Goal: Task Accomplishment & Management: Use online tool/utility

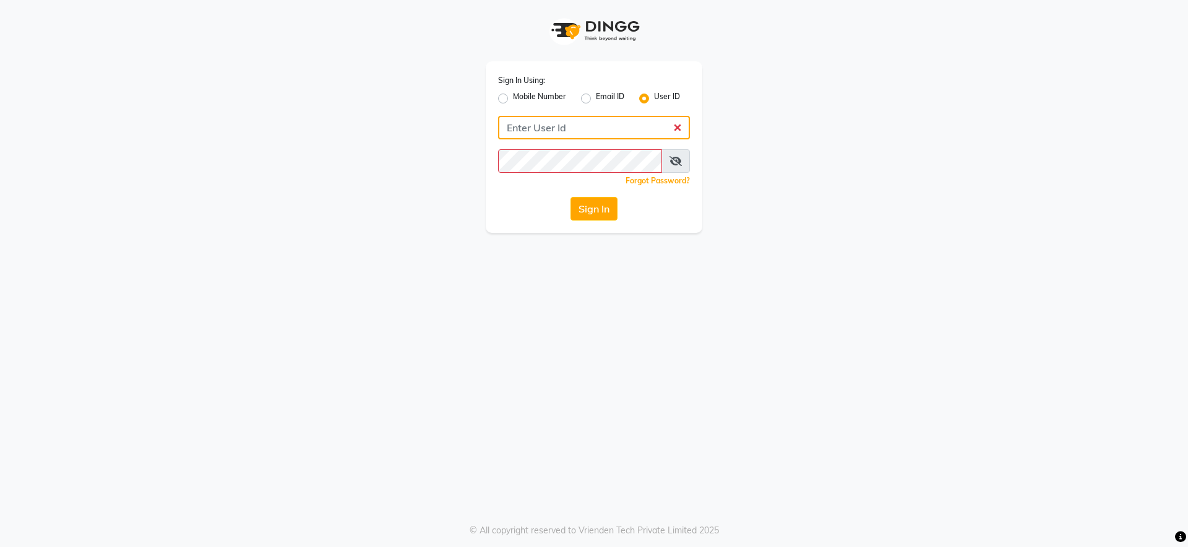
click at [603, 124] on input "Username" at bounding box center [594, 128] width 192 height 24
type input "neeldavid"
click at [602, 207] on button "Sign In" at bounding box center [594, 209] width 47 height 24
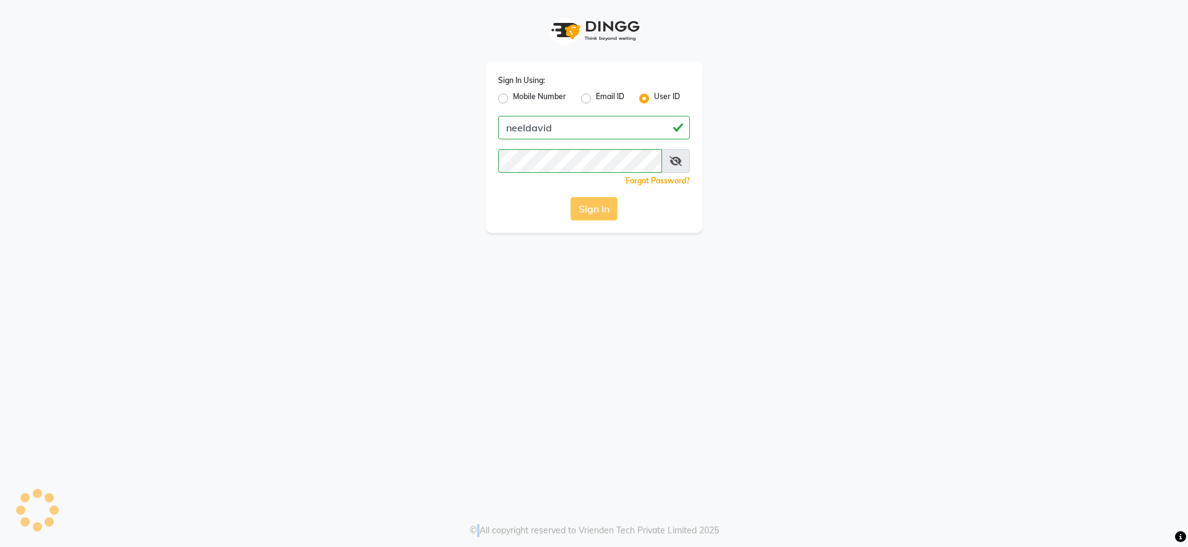
click at [602, 207] on div "Sign In" at bounding box center [594, 209] width 192 height 24
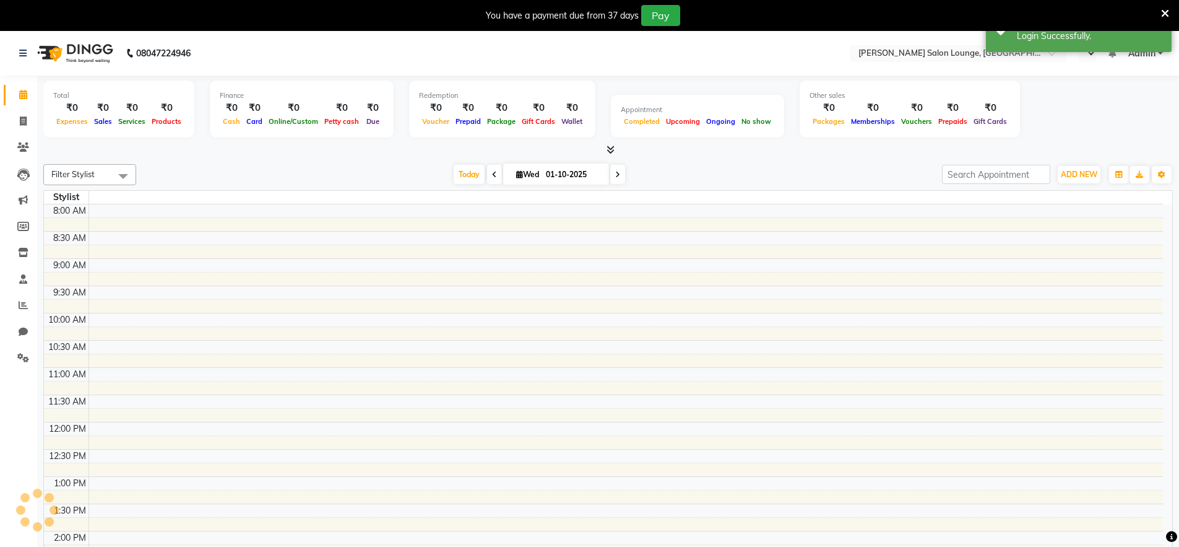
select select "en"
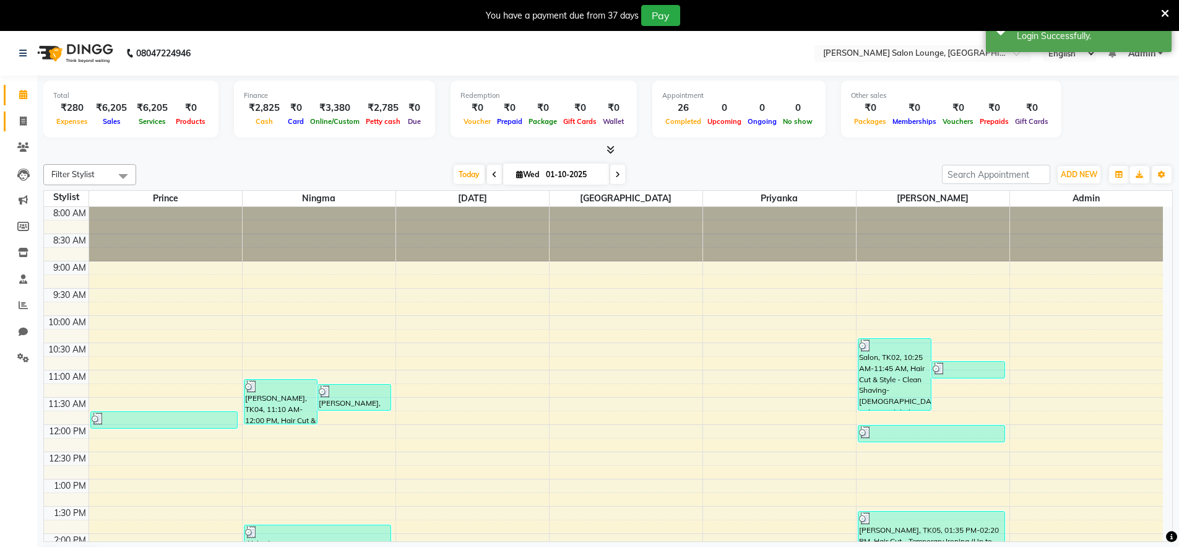
click at [25, 118] on icon at bounding box center [23, 120] width 7 height 9
select select "service"
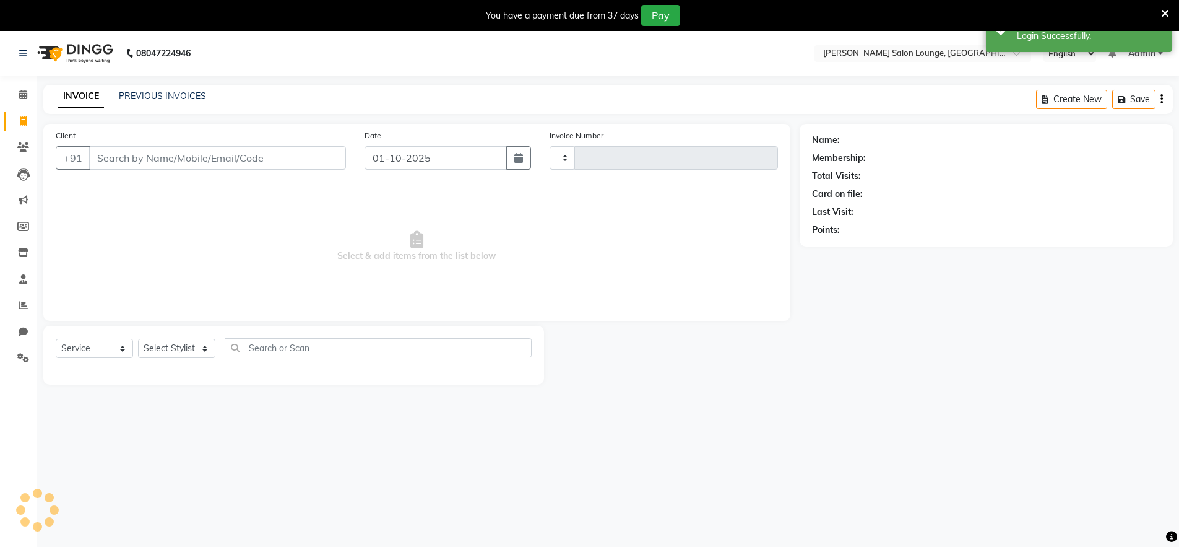
click at [25, 118] on icon at bounding box center [23, 120] width 7 height 9
select select "service"
type input "0479"
select select "8909"
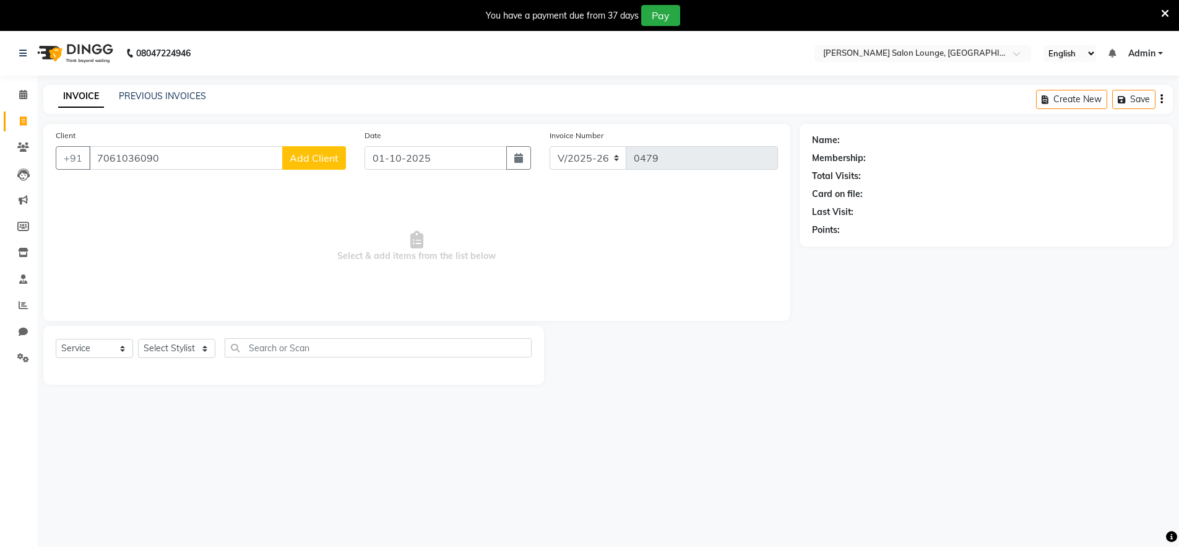
type input "7061036090"
click at [325, 149] on button "Add Client" at bounding box center [314, 158] width 64 height 24
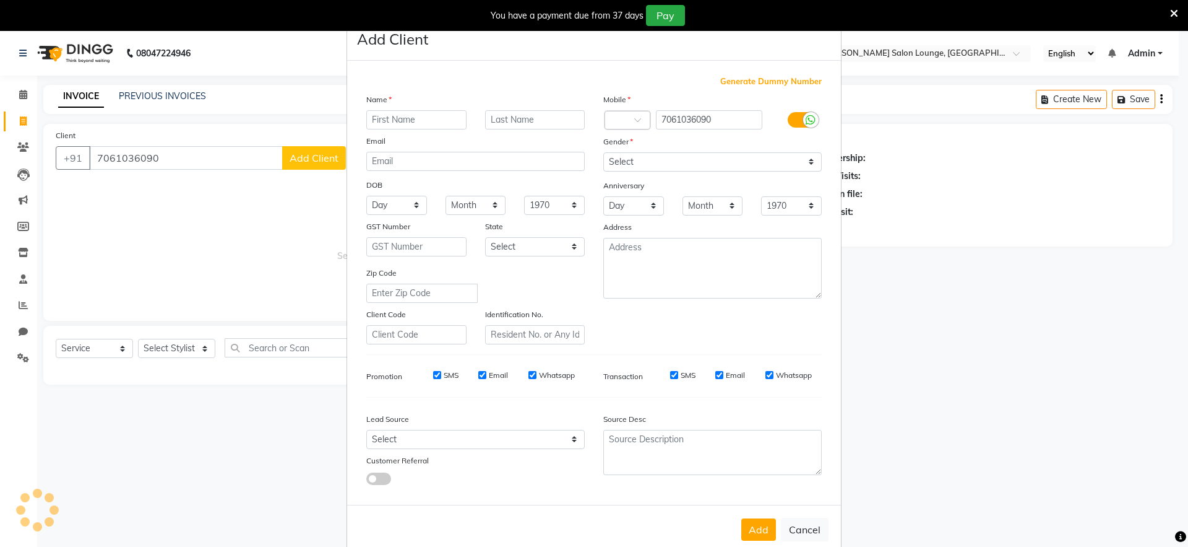
click at [325, 149] on ngb-modal-window "Add Client Generate Dummy Number Name Email DOB Day 01 02 03 04 05 06 07 08 09 …" at bounding box center [594, 273] width 1188 height 547
click at [412, 117] on input "text" at bounding box center [416, 119] width 100 height 19
type input "[PERSON_NAME]"
click at [640, 162] on select "Select [DEMOGRAPHIC_DATA] [DEMOGRAPHIC_DATA] Other Prefer Not To Say" at bounding box center [712, 161] width 218 height 19
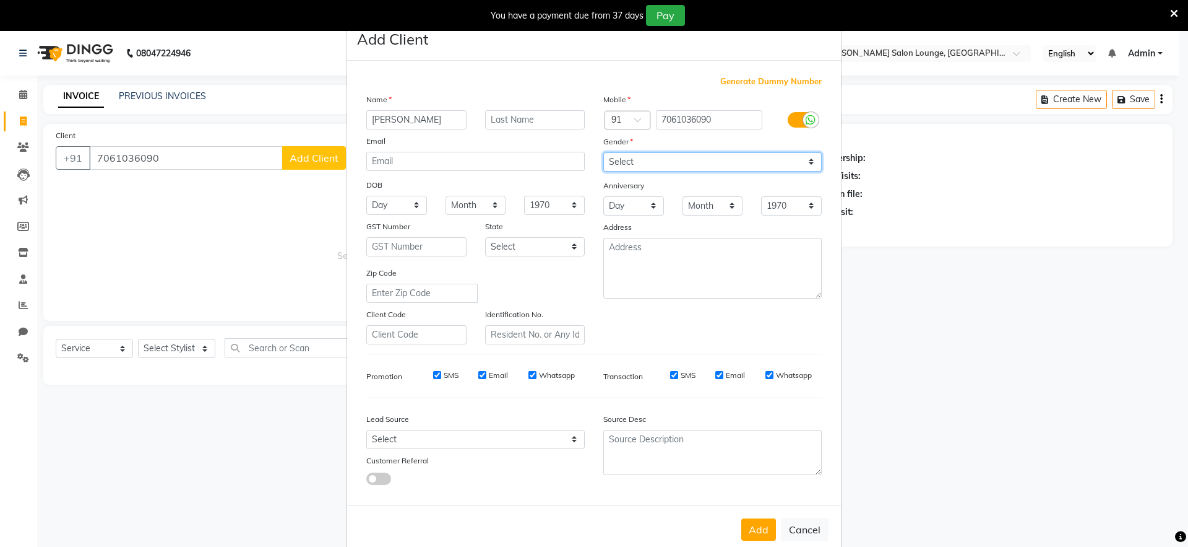
click at [640, 162] on select "Select [DEMOGRAPHIC_DATA] [DEMOGRAPHIC_DATA] Other Prefer Not To Say" at bounding box center [712, 161] width 218 height 19
select select "[DEMOGRAPHIC_DATA]"
click at [603, 152] on select "Select [DEMOGRAPHIC_DATA] [DEMOGRAPHIC_DATA] Other Prefer Not To Say" at bounding box center [712, 161] width 218 height 19
click at [764, 528] on button "Add" at bounding box center [759, 529] width 35 height 22
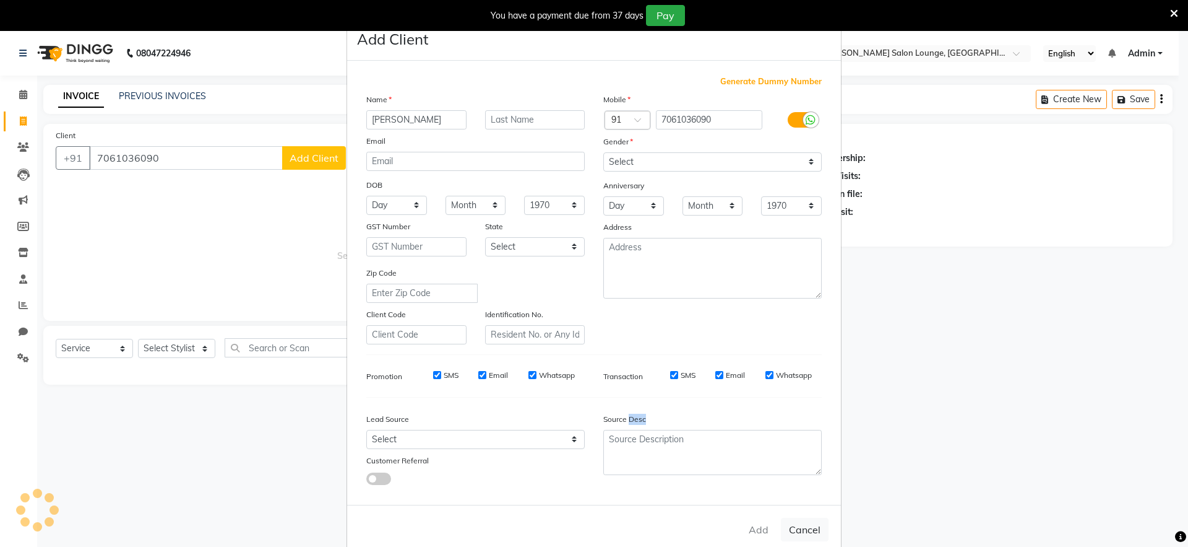
click at [765, 528] on div "Add Cancel" at bounding box center [594, 528] width 494 height 49
select select
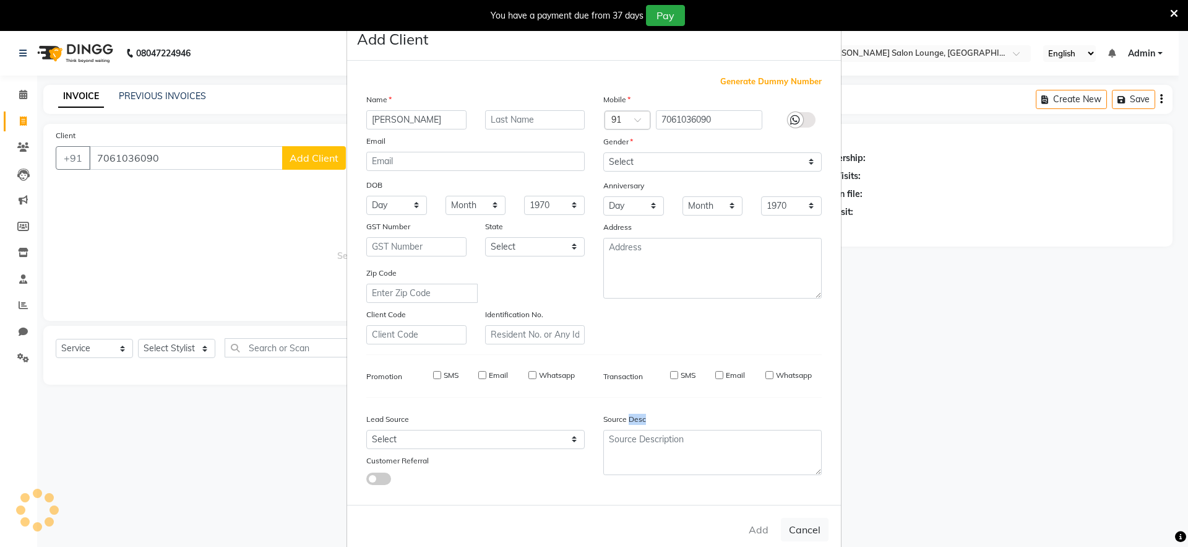
select select
checkbox input "false"
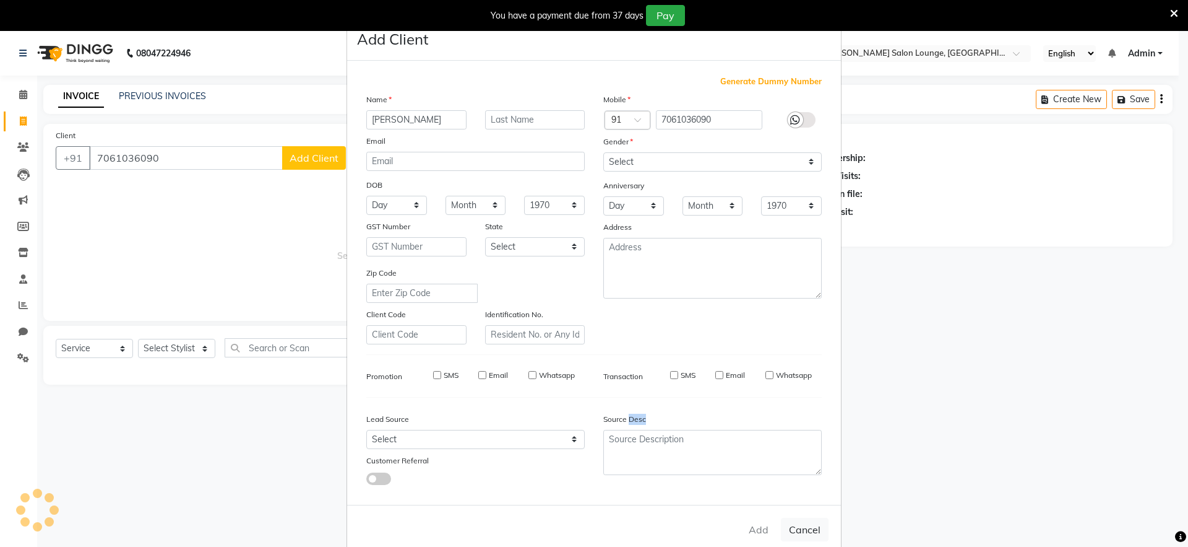
checkbox input "false"
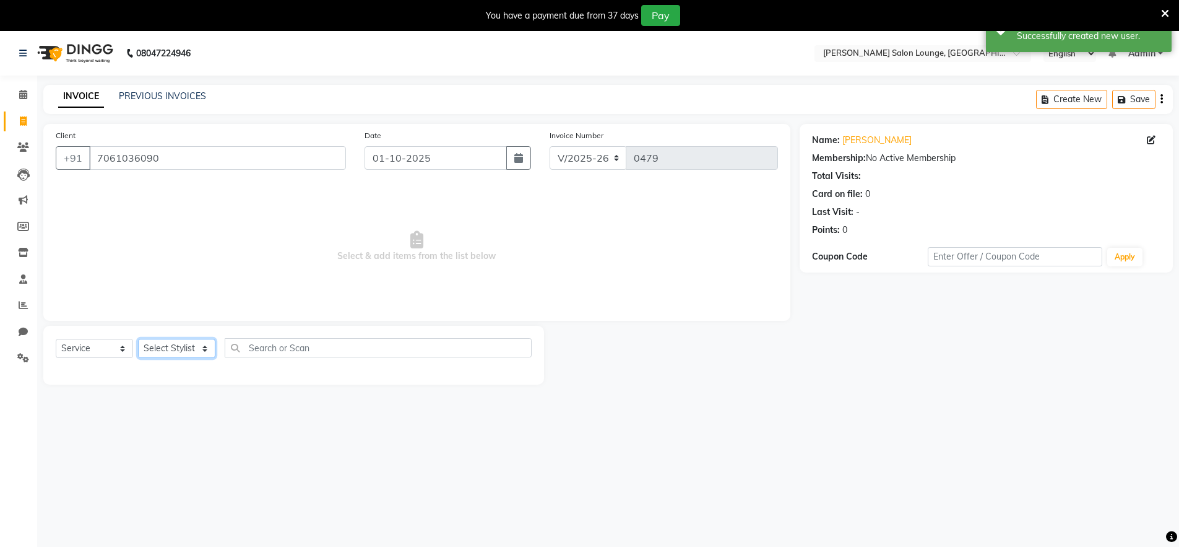
click at [204, 347] on select "Select Stylist [PERSON_NAME] Admin Ningma [PERSON_NAME] [PERSON_NAME][DATE]" at bounding box center [176, 348] width 77 height 19
click at [205, 350] on select "Select Stylist [PERSON_NAME] Admin Ningma [PERSON_NAME] [PERSON_NAME][DATE]" at bounding box center [176, 348] width 77 height 19
click at [206, 350] on select "Select Stylist [PERSON_NAME] Admin Ningma [PERSON_NAME] [PERSON_NAME][DATE]" at bounding box center [176, 348] width 77 height 19
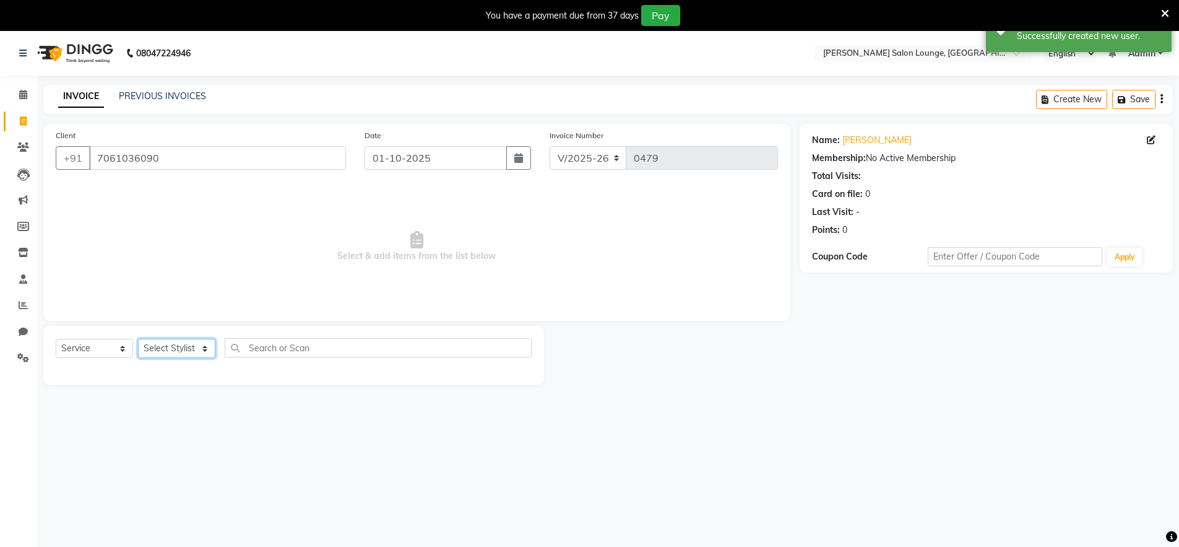
click at [206, 350] on select "Select Stylist [PERSON_NAME] Admin Ningma [PERSON_NAME] [PERSON_NAME][DATE]" at bounding box center [176, 348] width 77 height 19
select select "91731"
click at [138, 339] on select "Select Stylist [PERSON_NAME] Admin Ningma [PERSON_NAME] [PERSON_NAME][DATE]" at bounding box center [176, 348] width 77 height 19
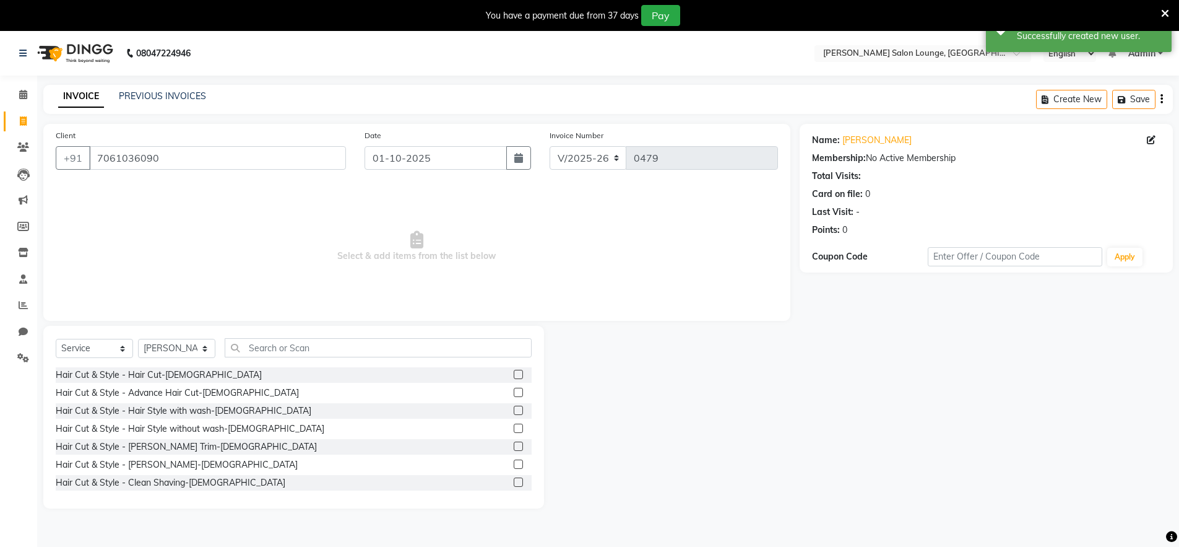
click at [514, 376] on label at bounding box center [518, 374] width 9 height 9
click at [514, 376] on input "checkbox" at bounding box center [518, 375] width 8 height 8
click at [514, 376] on label at bounding box center [518, 374] width 9 height 9
click at [514, 376] on input "checkbox" at bounding box center [518, 375] width 8 height 8
checkbox input "false"
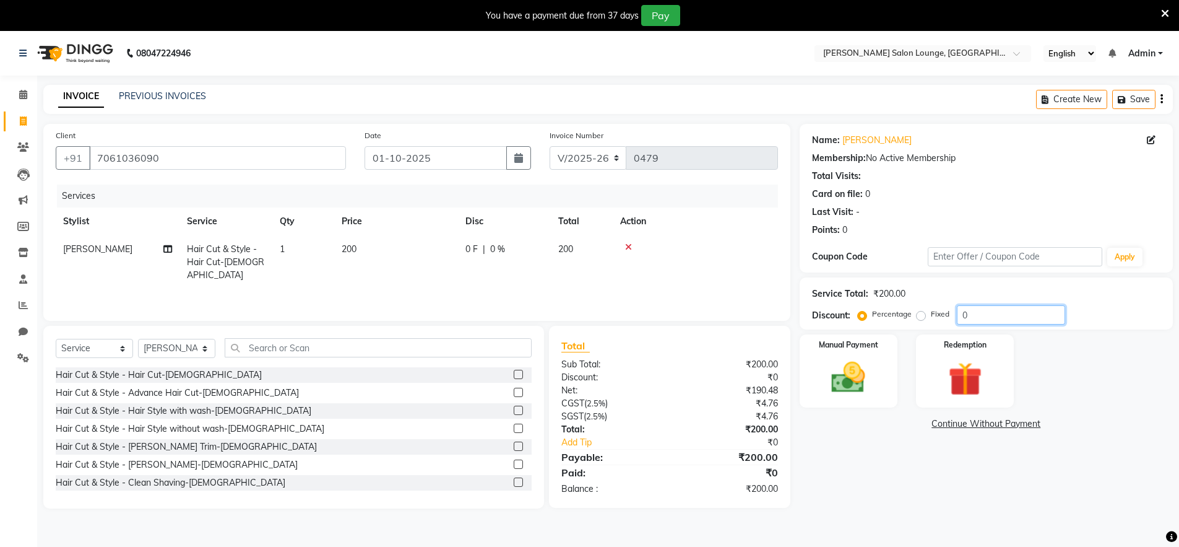
click at [962, 314] on input "0" at bounding box center [1011, 314] width 108 height 19
type input "1"
type input "30"
click at [837, 379] on img at bounding box center [848, 377] width 57 height 40
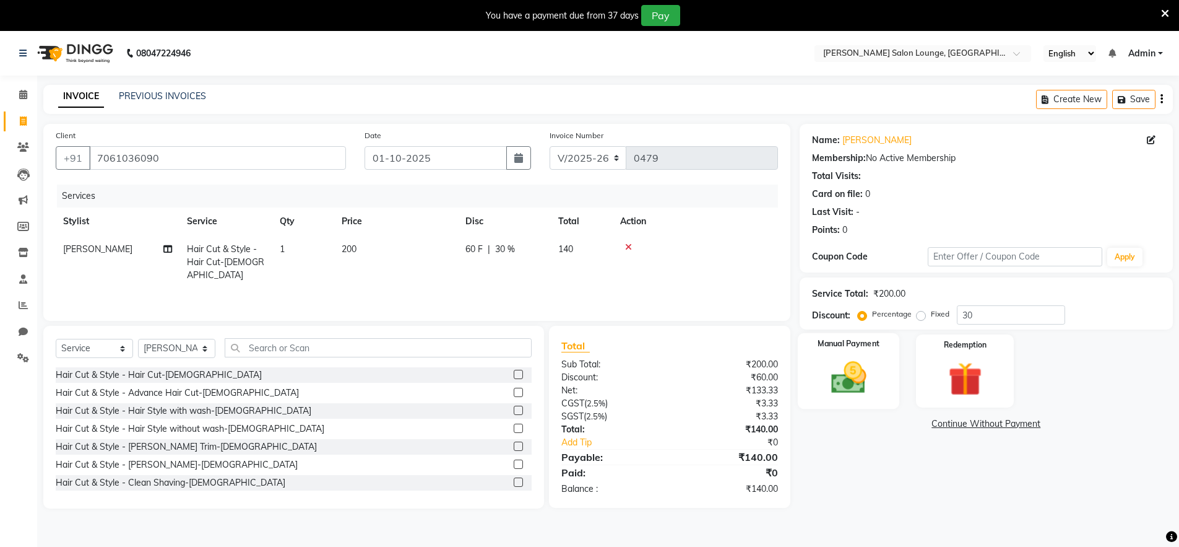
click at [838, 378] on img at bounding box center [848, 377] width 57 height 40
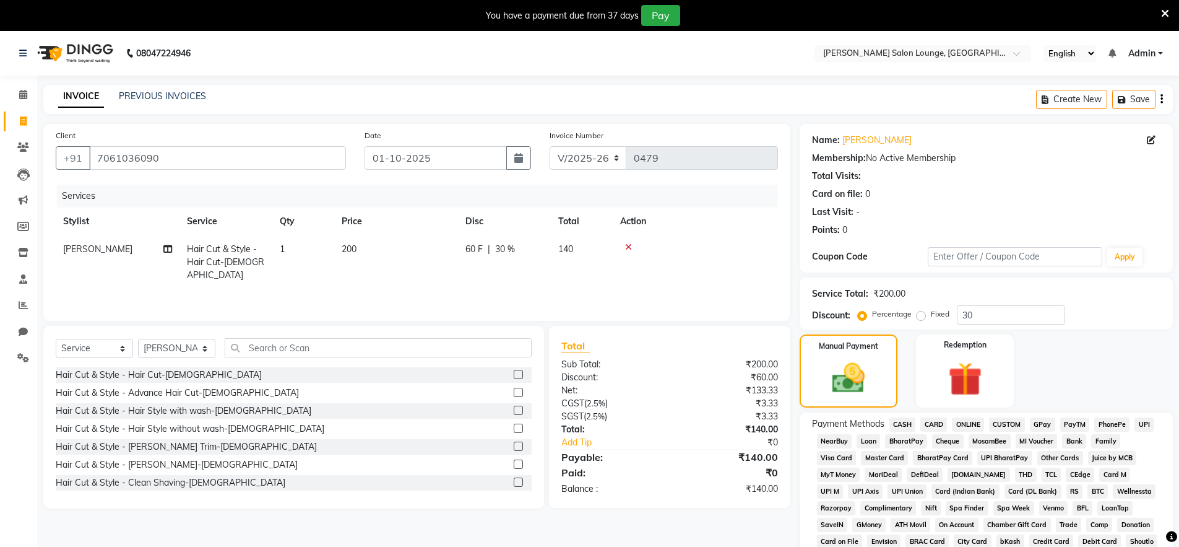
click at [1149, 423] on span "UPI" at bounding box center [1144, 424] width 19 height 14
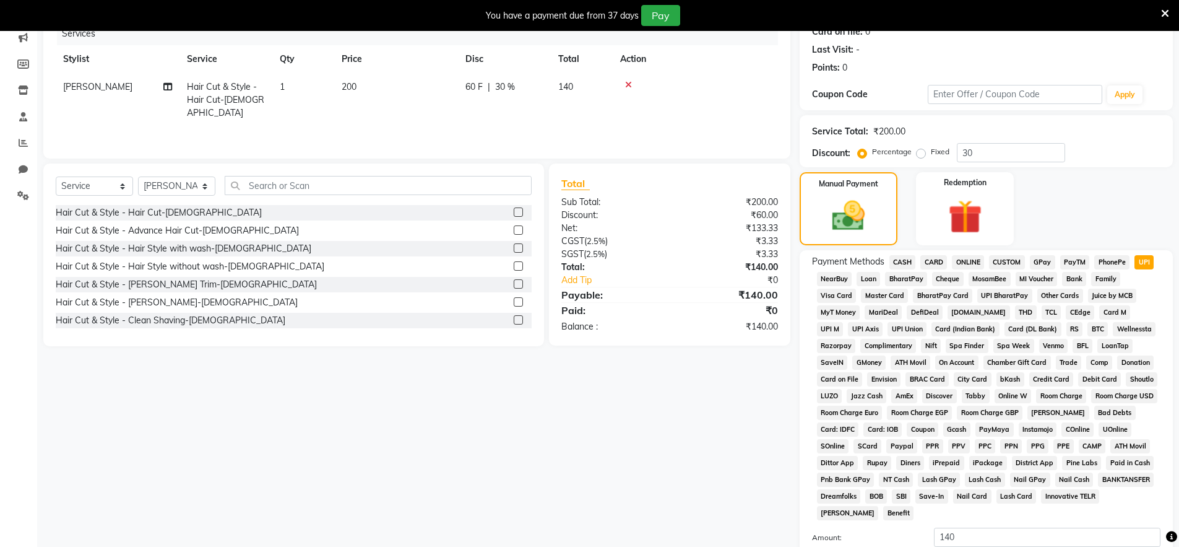
scroll to position [300, 0]
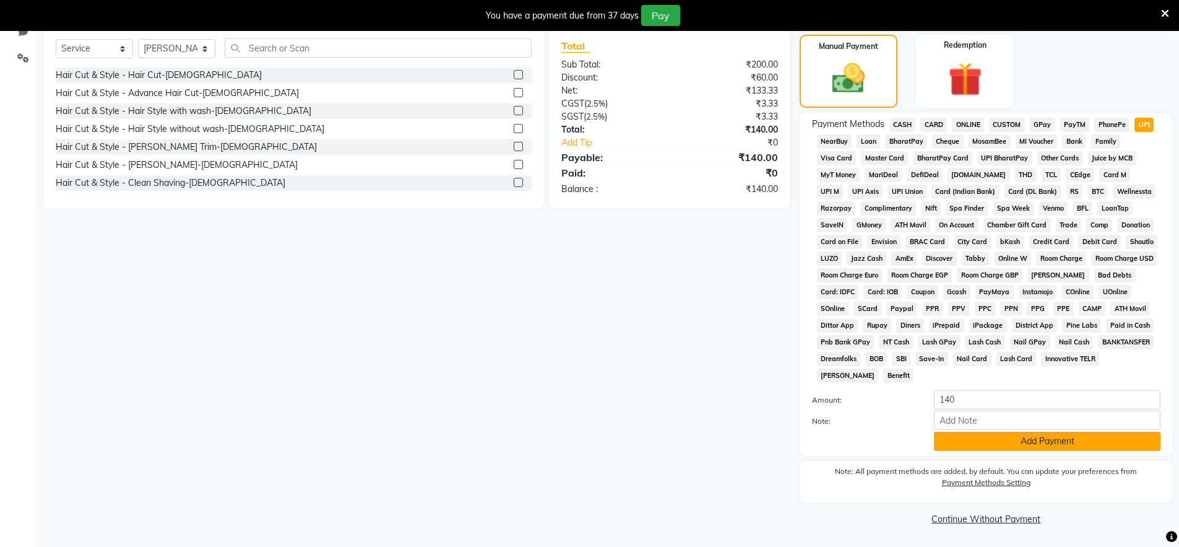
click at [1032, 450] on button "Add Payment" at bounding box center [1047, 440] width 227 height 19
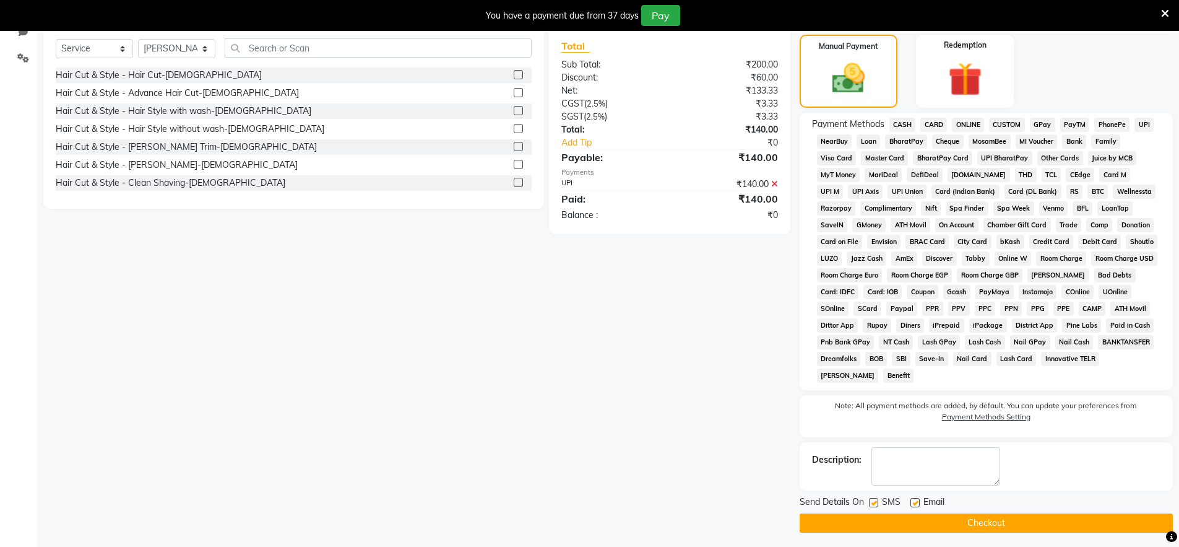
click at [1042, 525] on button "Checkout" at bounding box center [986, 522] width 373 height 19
click at [1042, 525] on div "Checkout" at bounding box center [986, 522] width 373 height 19
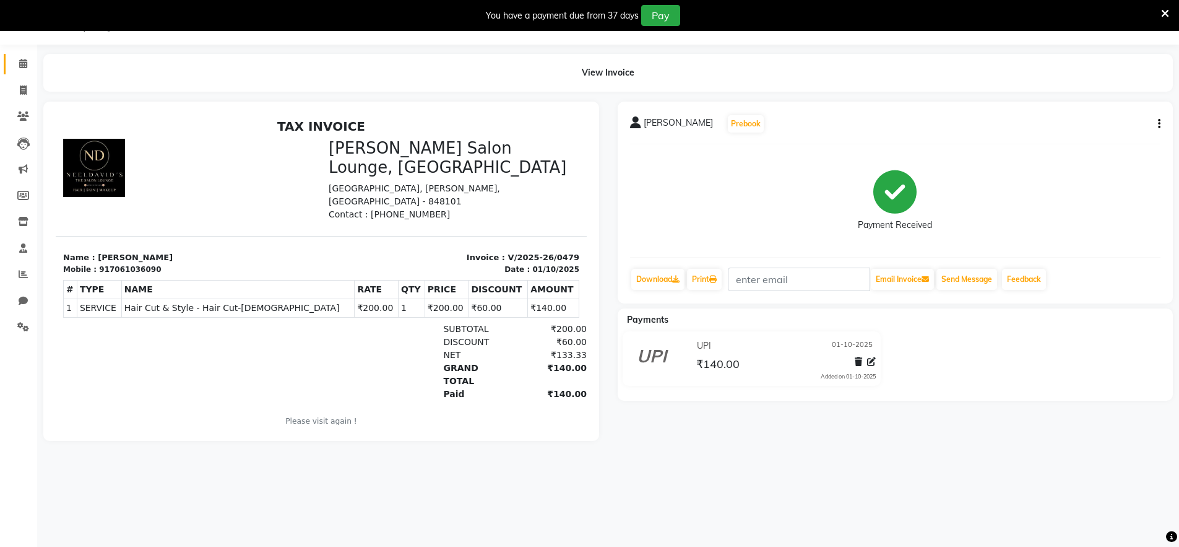
click at [24, 66] on icon at bounding box center [23, 63] width 8 height 9
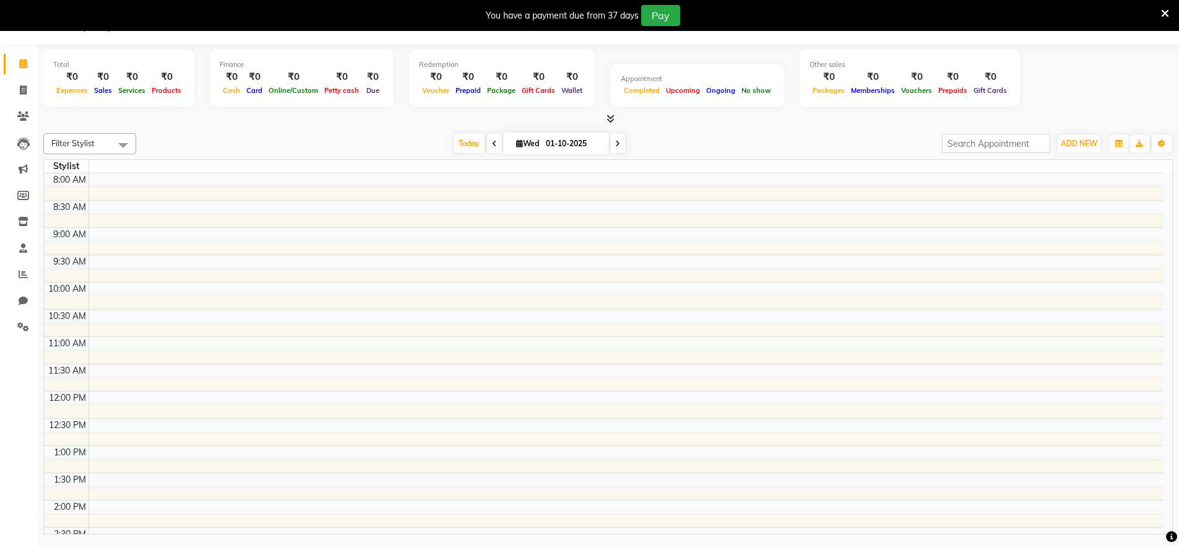
click at [24, 66] on icon at bounding box center [23, 63] width 8 height 9
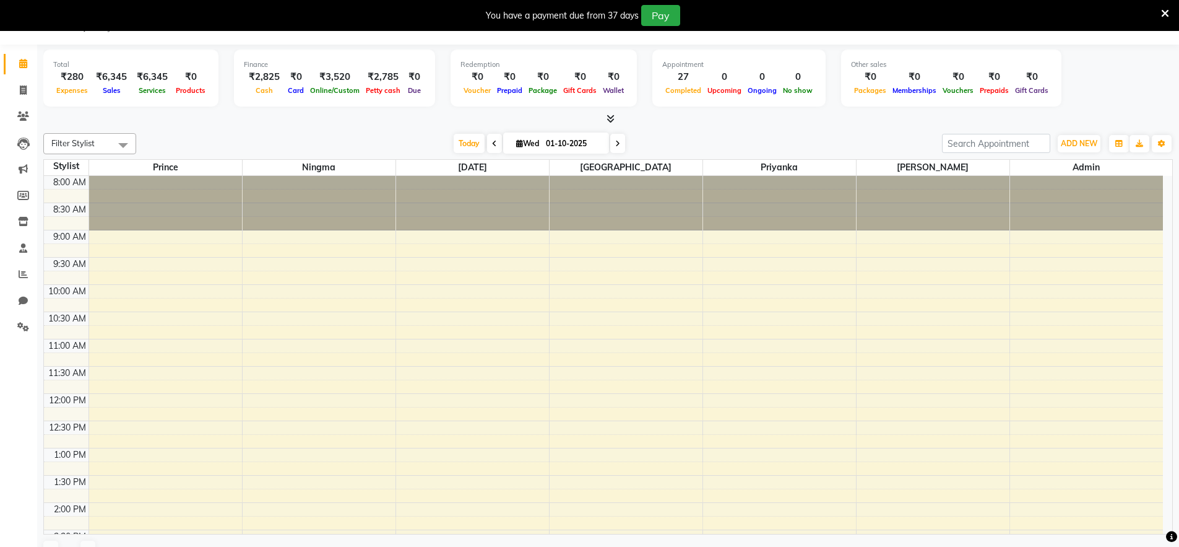
scroll to position [350, 0]
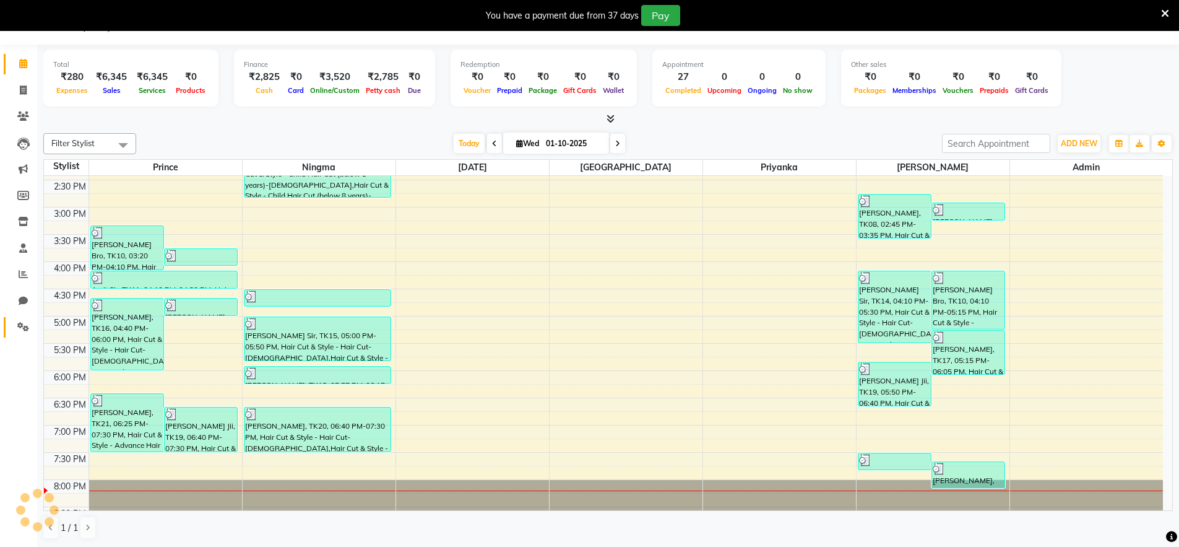
click at [19, 327] on icon at bounding box center [23, 326] width 12 height 9
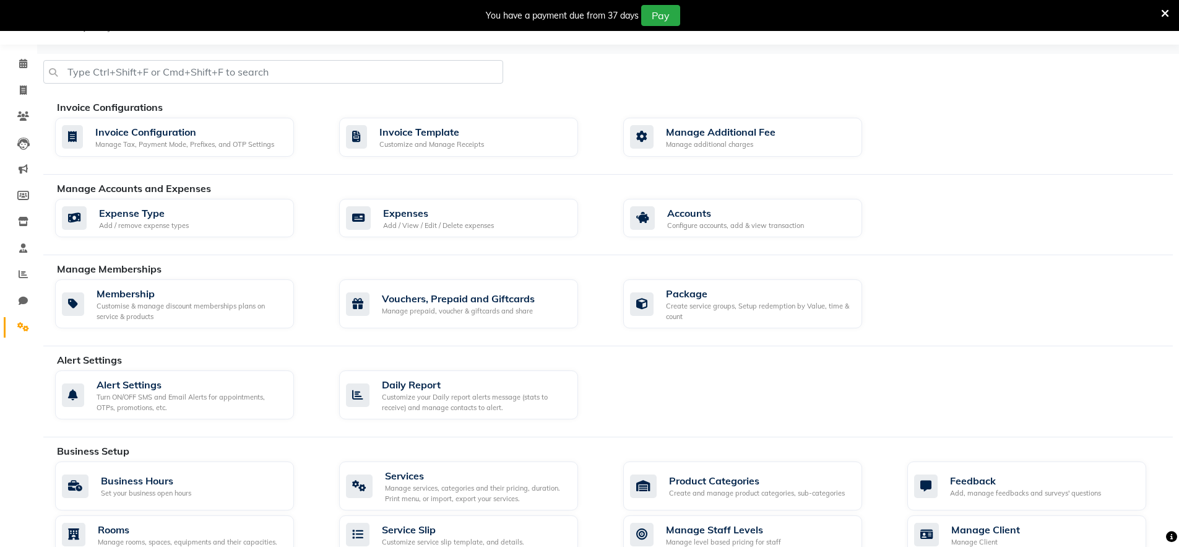
click at [20, 327] on icon at bounding box center [23, 326] width 12 height 9
click at [414, 217] on div "Expenses" at bounding box center [438, 212] width 111 height 15
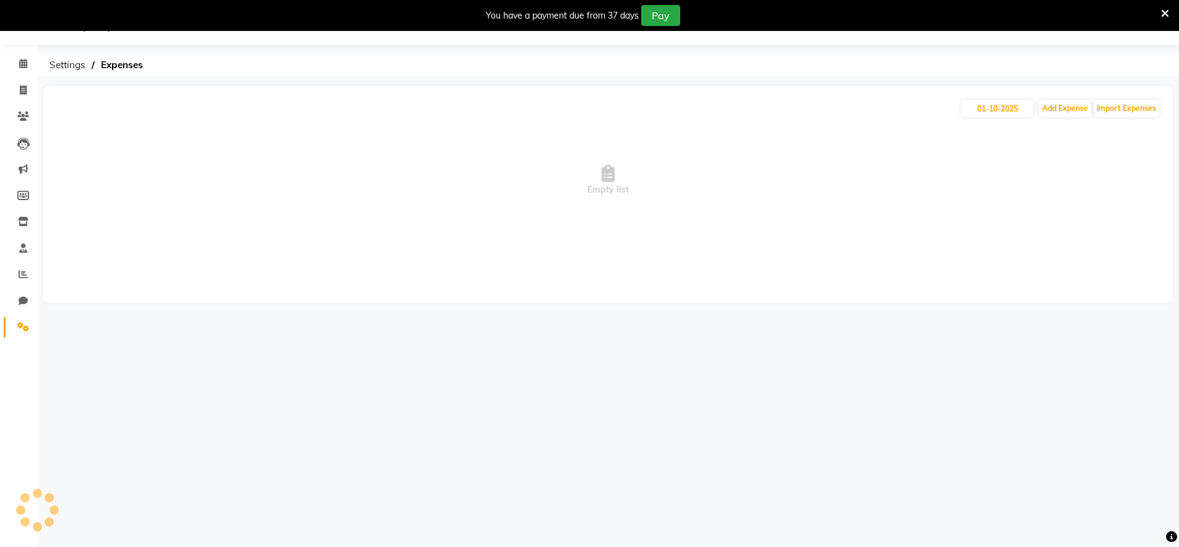
click at [414, 217] on span "Empty list" at bounding box center [608, 180] width 1105 height 124
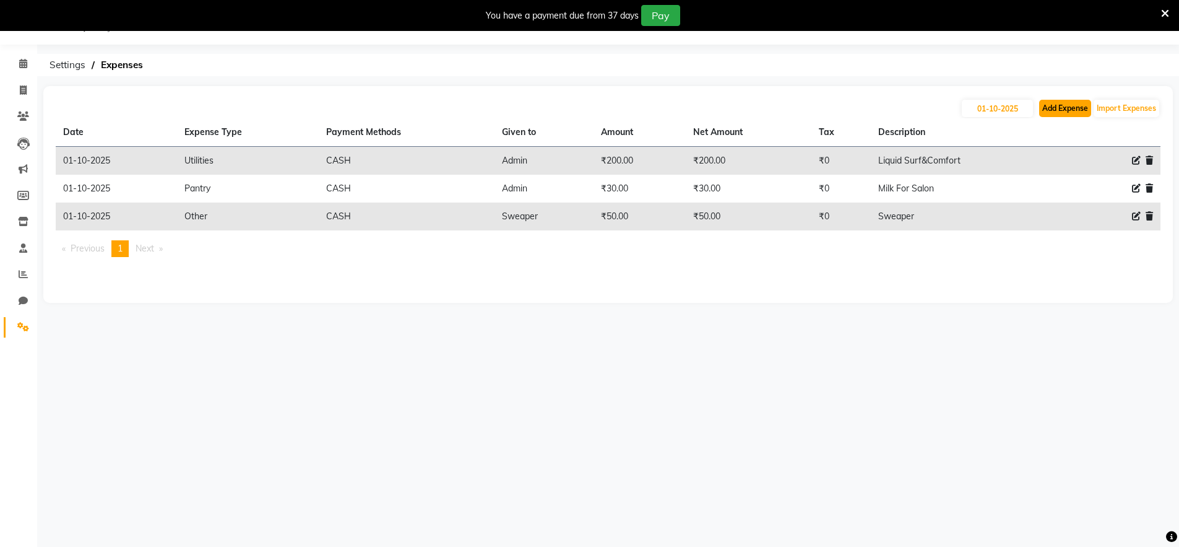
click at [1060, 111] on button "Add Expense" at bounding box center [1065, 108] width 52 height 17
select select "1"
select select "8135"
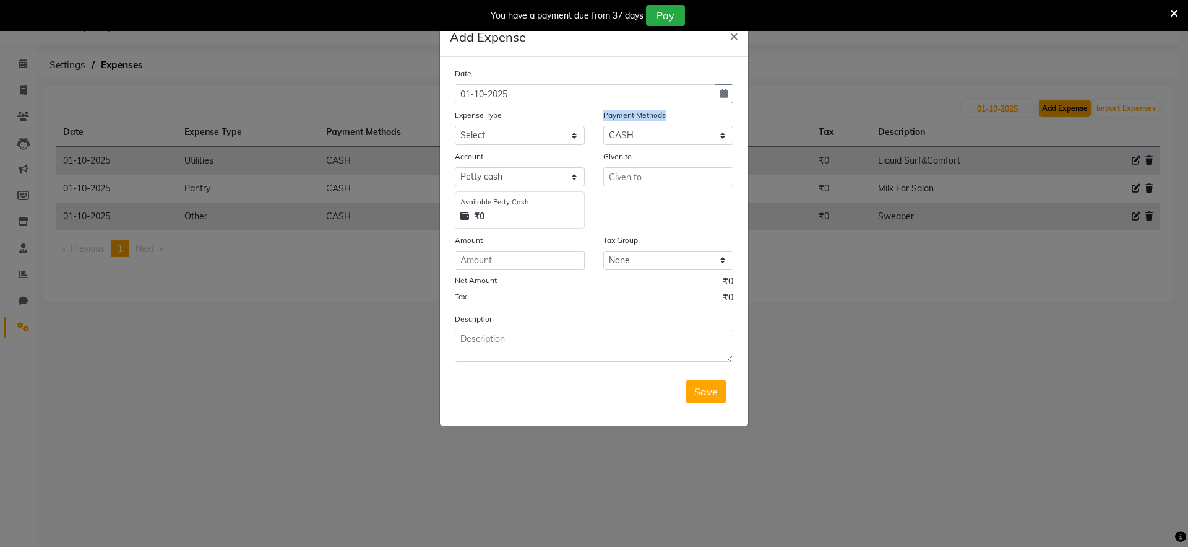
click at [1060, 111] on ngb-modal-window "Add Expense × Date [DATE] Expense Type Select Advance Salary Bank charges Car m…" at bounding box center [594, 273] width 1188 height 547
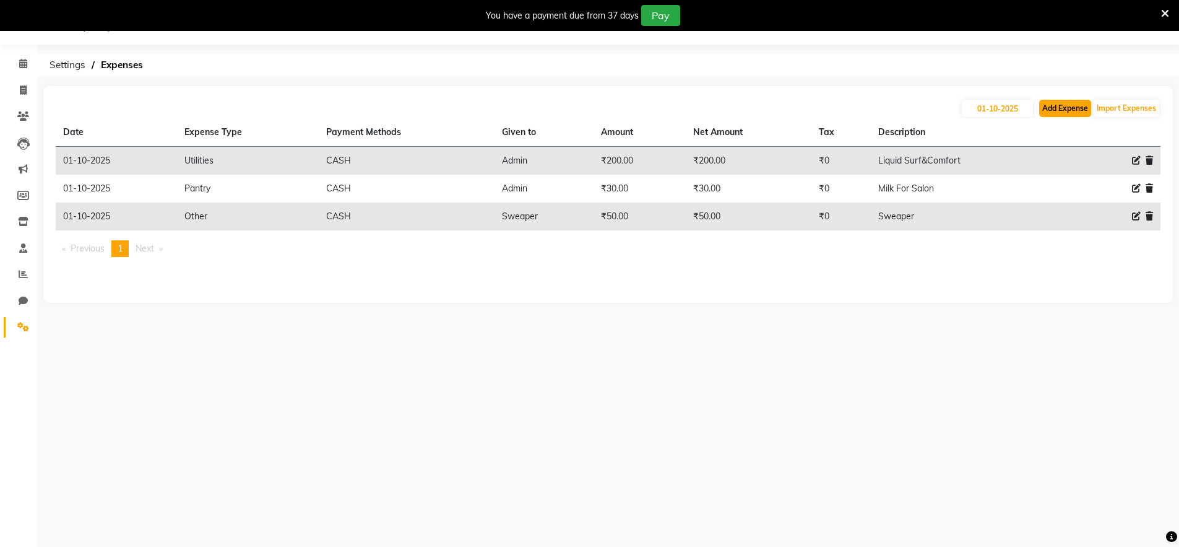
click at [1055, 109] on button "Add Expense" at bounding box center [1065, 108] width 52 height 17
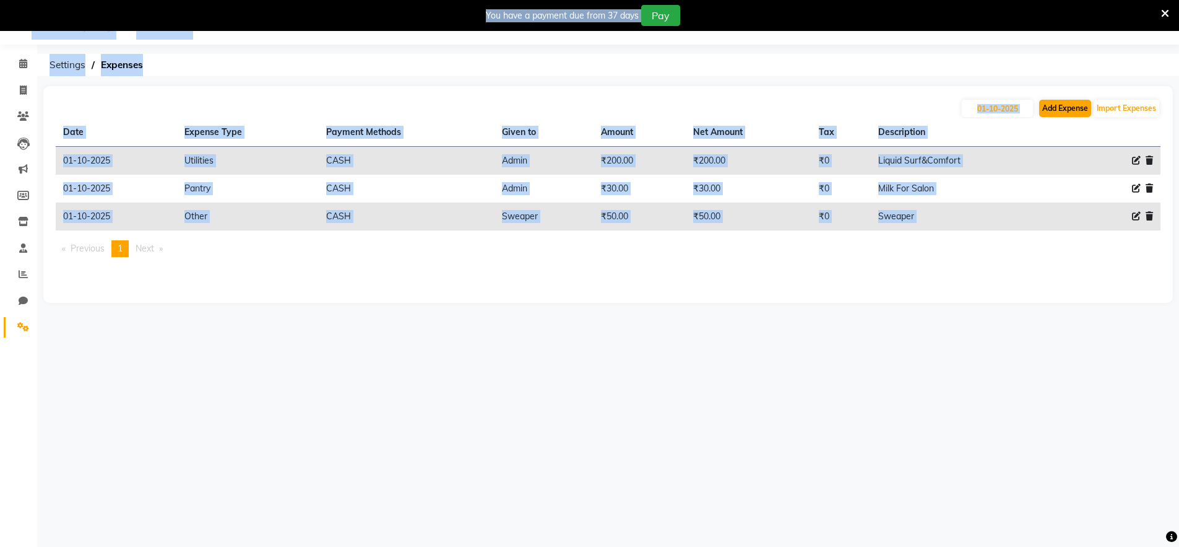
click at [1055, 109] on button "Add Expense" at bounding box center [1065, 108] width 52 height 17
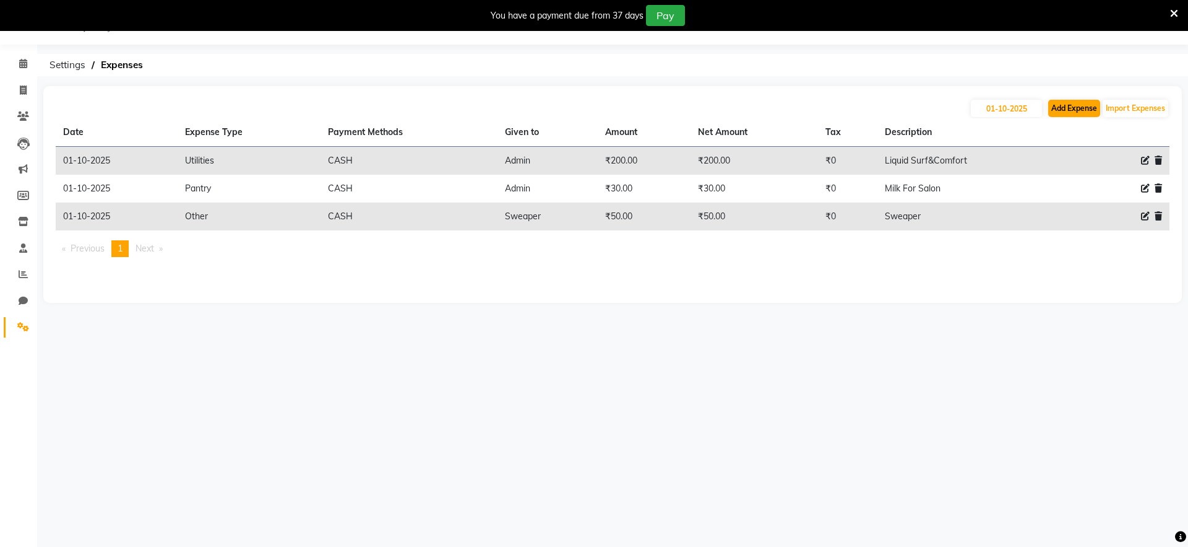
select select "1"
select select "8135"
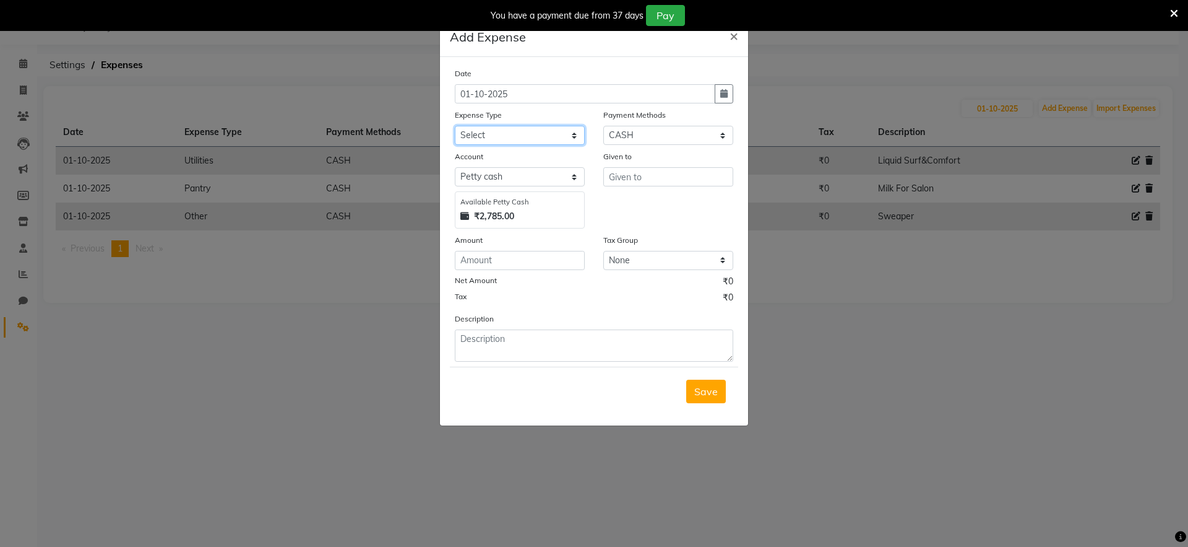
click at [550, 137] on select "Select Advance Salary Bank charges Car maintenance Cash transfer to bank Cash t…" at bounding box center [520, 135] width 130 height 19
click at [550, 136] on select "Select Advance Salary Bank charges Car maintenance Cash transfer to bank Cash t…" at bounding box center [520, 135] width 130 height 19
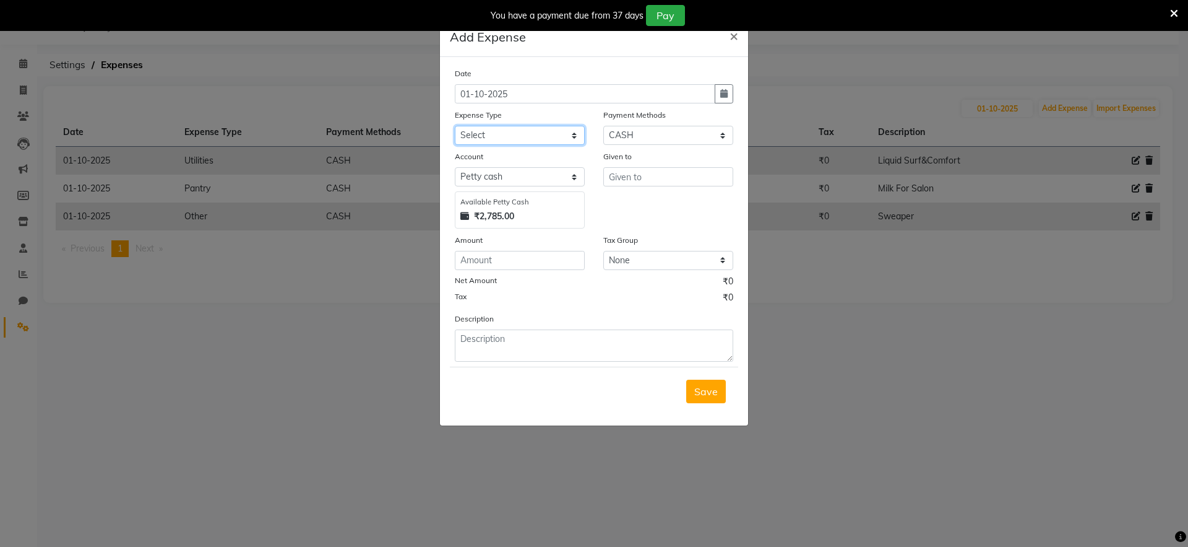
select select "24431"
click at [455, 126] on select "Select Advance Salary Bank charges Car maintenance Cash transfer to bank Cash t…" at bounding box center [520, 135] width 130 height 19
click at [629, 175] on input "text" at bounding box center [668, 176] width 130 height 19
type input "Vishal Jii"
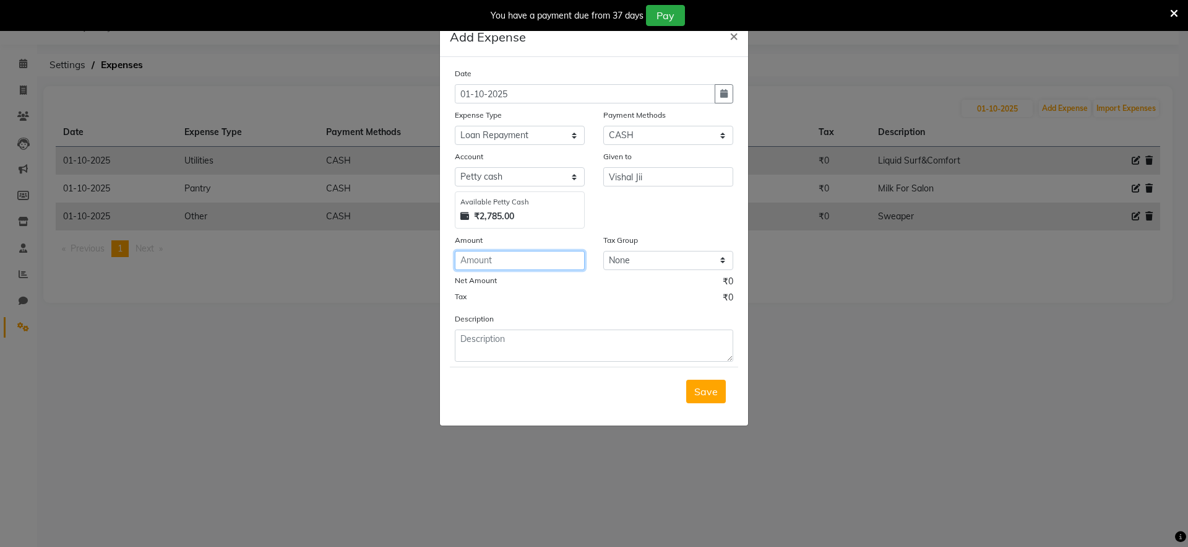
click at [553, 263] on input "number" at bounding box center [520, 260] width 130 height 19
type input "1400"
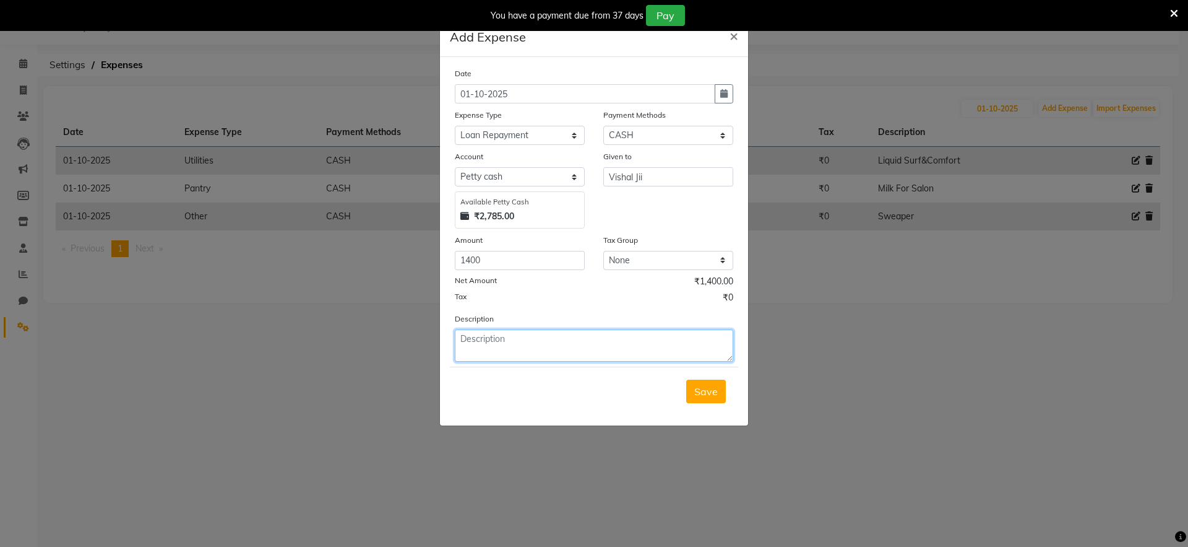
click at [551, 347] on textarea at bounding box center [594, 345] width 279 height 32
type textarea "Vishal Jii"
click at [719, 392] on button "Save" at bounding box center [706, 391] width 40 height 24
click at [719, 392] on div "Save" at bounding box center [594, 390] width 288 height 49
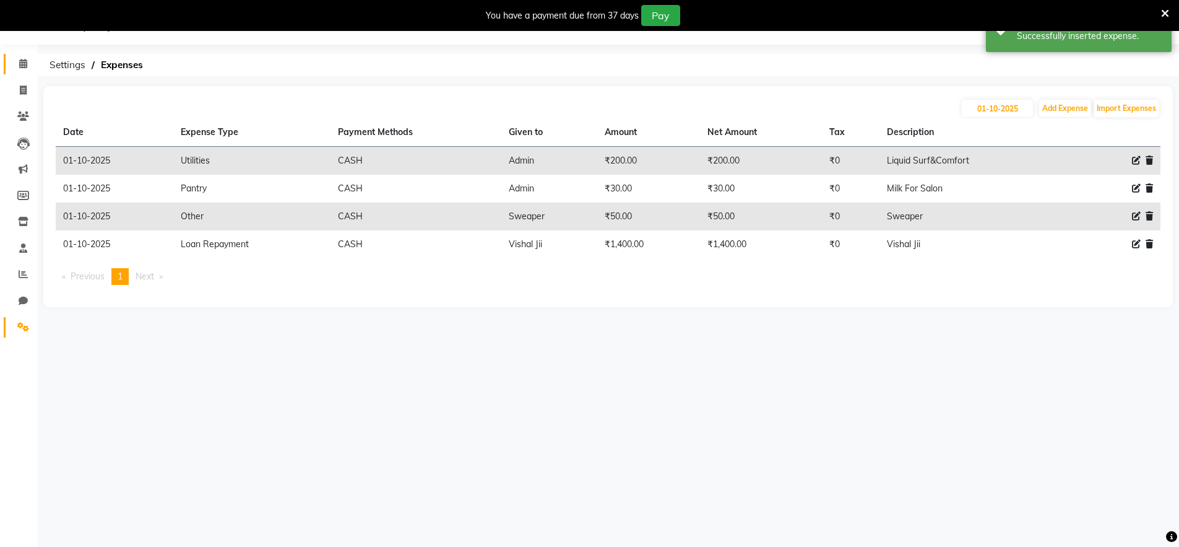
click at [22, 69] on span at bounding box center [23, 64] width 22 height 14
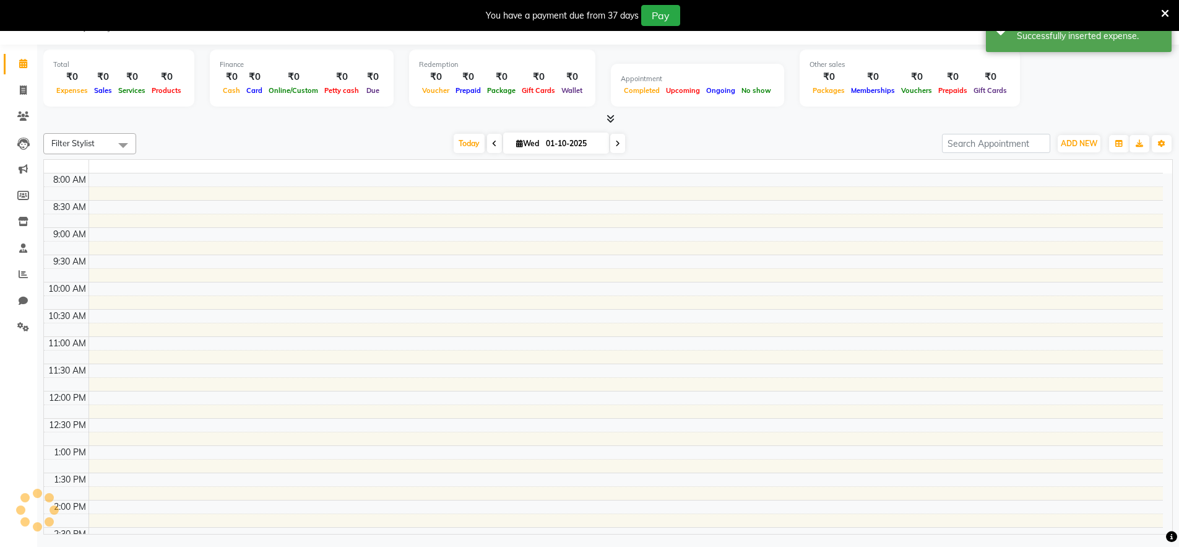
click at [22, 69] on span at bounding box center [23, 64] width 22 height 14
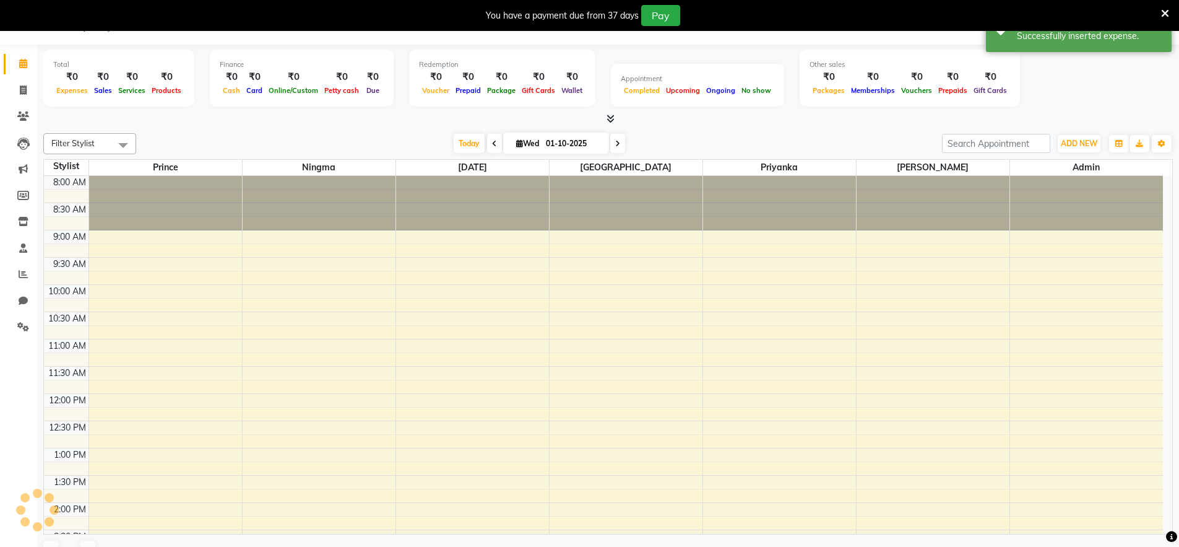
scroll to position [350, 0]
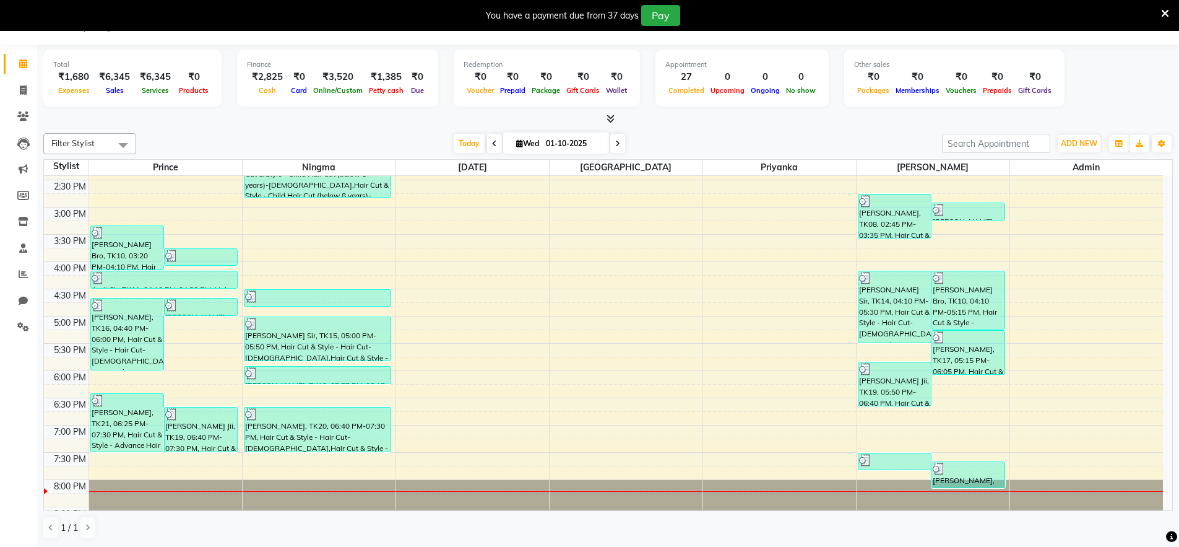
click at [240, 118] on div at bounding box center [608, 119] width 1130 height 13
click at [242, 125] on div at bounding box center [608, 119] width 1130 height 13
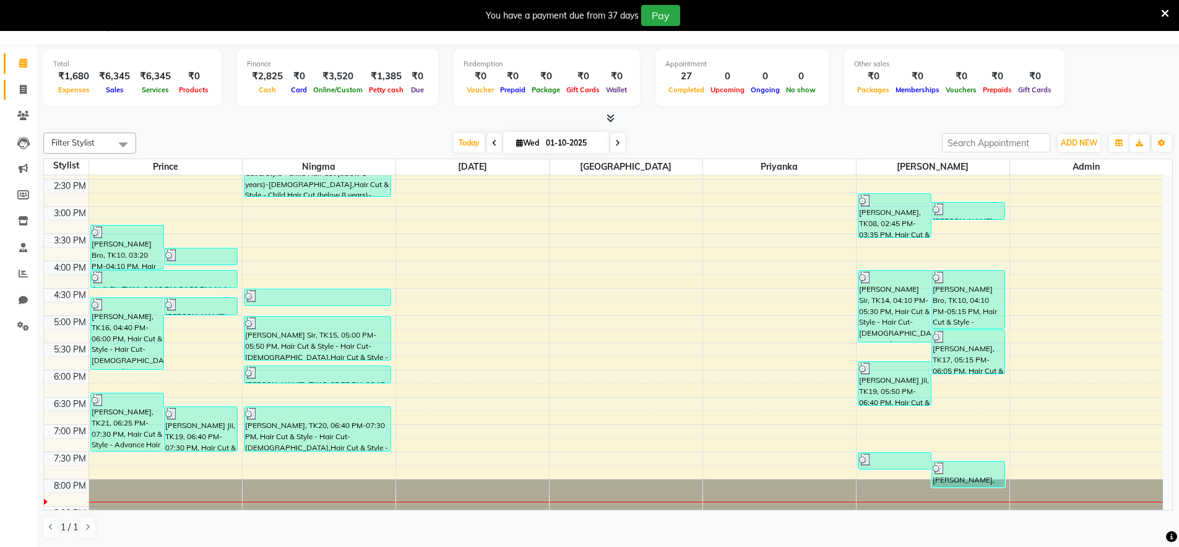
click at [25, 93] on icon at bounding box center [23, 89] width 7 height 9
select select "service"
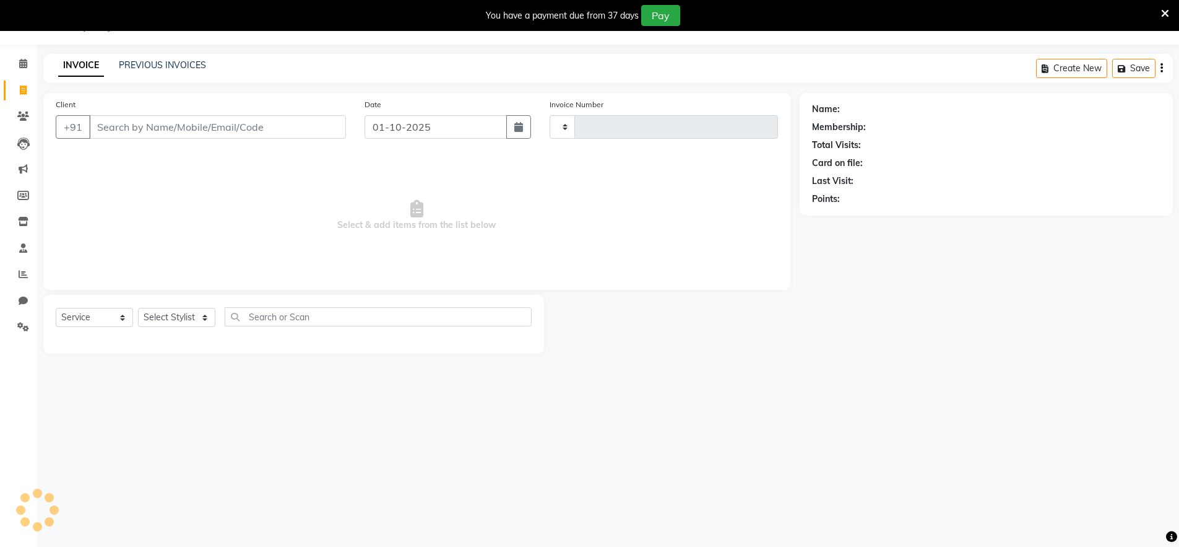
type input "0480"
select select "8909"
click at [115, 129] on input "Client" at bounding box center [217, 127] width 257 height 24
type input "9304905660"
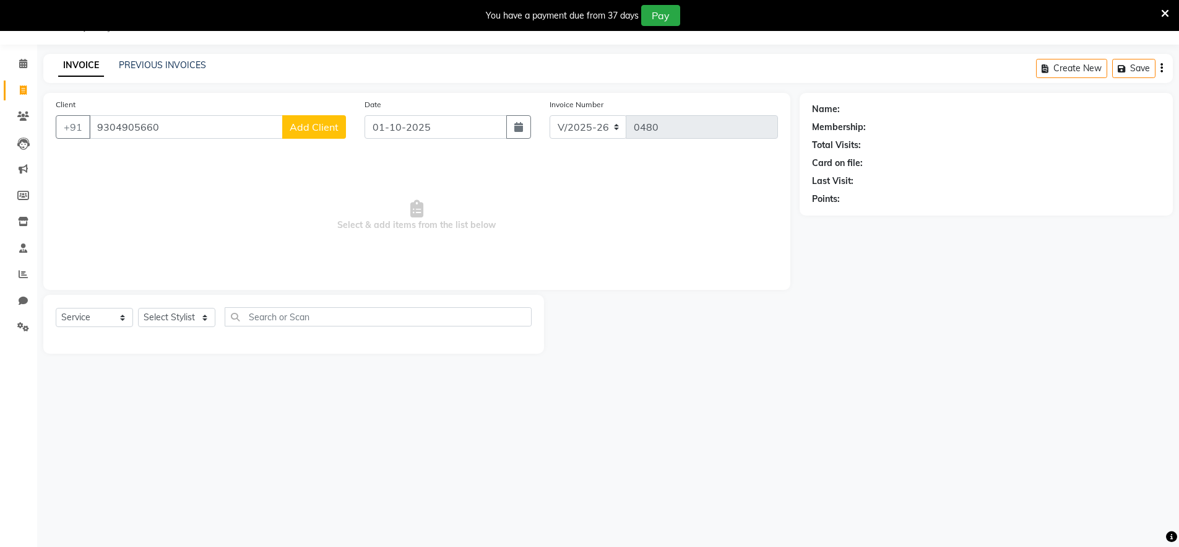
click at [319, 129] on span "Add Client" at bounding box center [314, 127] width 49 height 12
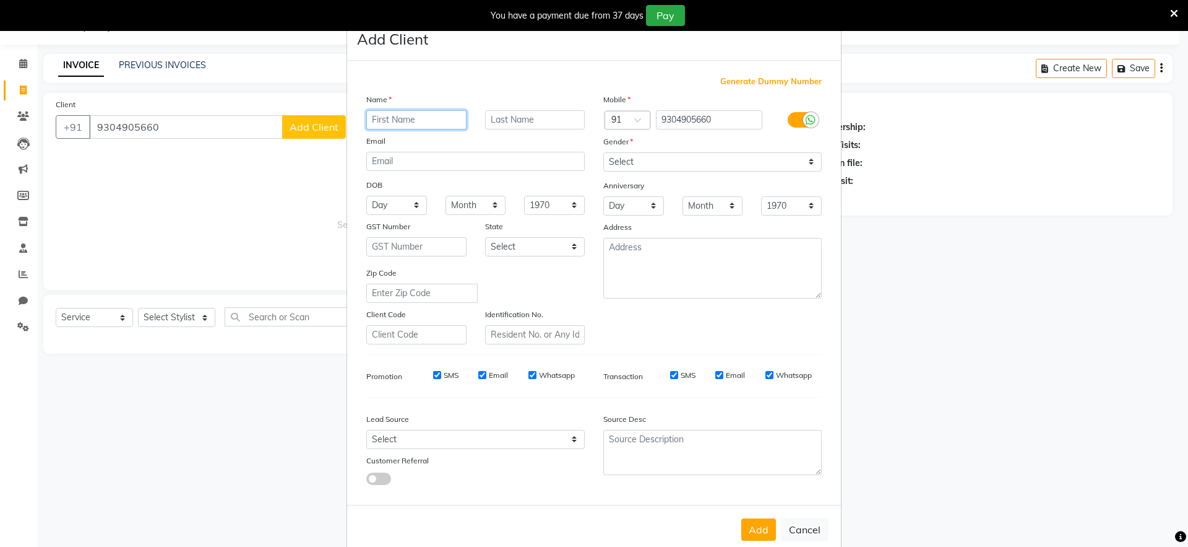
click at [401, 120] on input "text" at bounding box center [416, 119] width 100 height 19
type input "[PERSON_NAME]"
click at [803, 162] on select "Select [DEMOGRAPHIC_DATA] [DEMOGRAPHIC_DATA] Other Prefer Not To Say" at bounding box center [712, 161] width 218 height 19
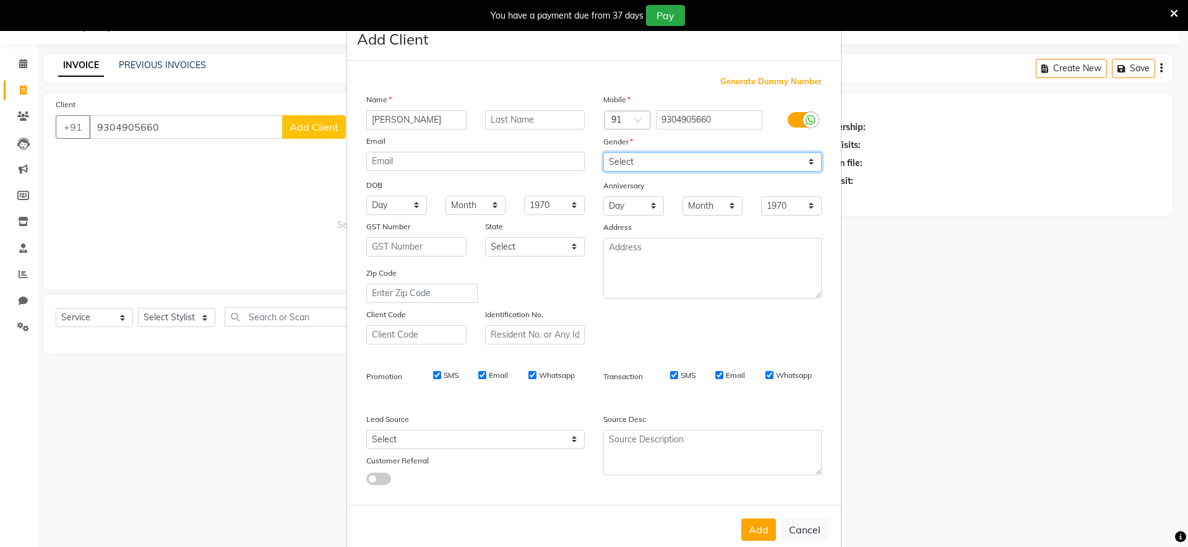
click at [794, 161] on select "Select [DEMOGRAPHIC_DATA] [DEMOGRAPHIC_DATA] Other Prefer Not To Say" at bounding box center [712, 161] width 218 height 19
select select "[DEMOGRAPHIC_DATA]"
click at [603, 152] on select "Select [DEMOGRAPHIC_DATA] [DEMOGRAPHIC_DATA] Other Prefer Not To Say" at bounding box center [712, 161] width 218 height 19
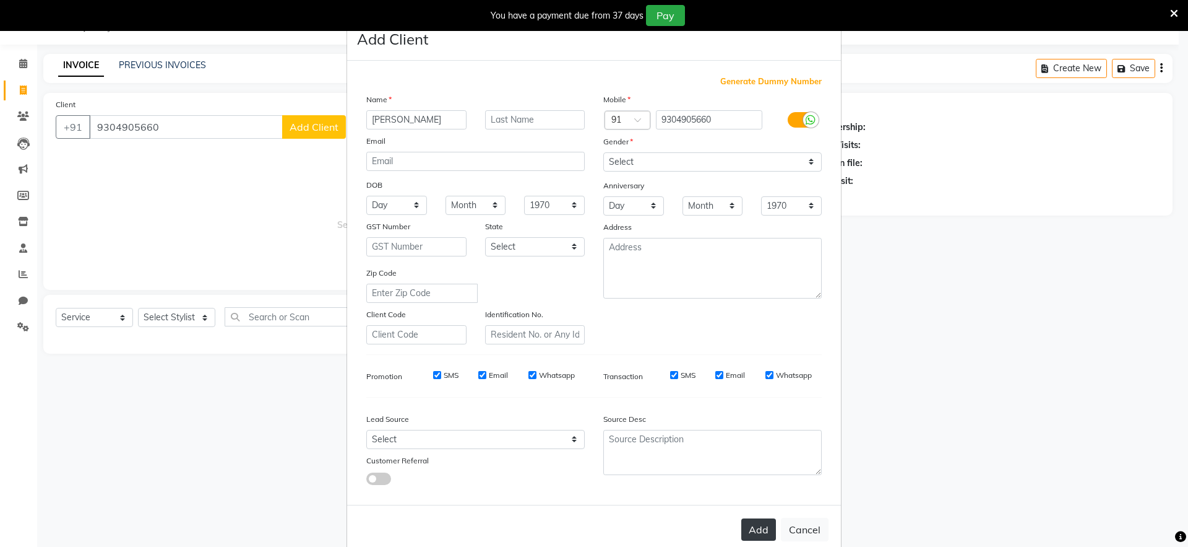
click at [750, 523] on button "Add" at bounding box center [759, 529] width 35 height 22
click at [750, 523] on div "Add Cancel" at bounding box center [594, 528] width 494 height 49
select select
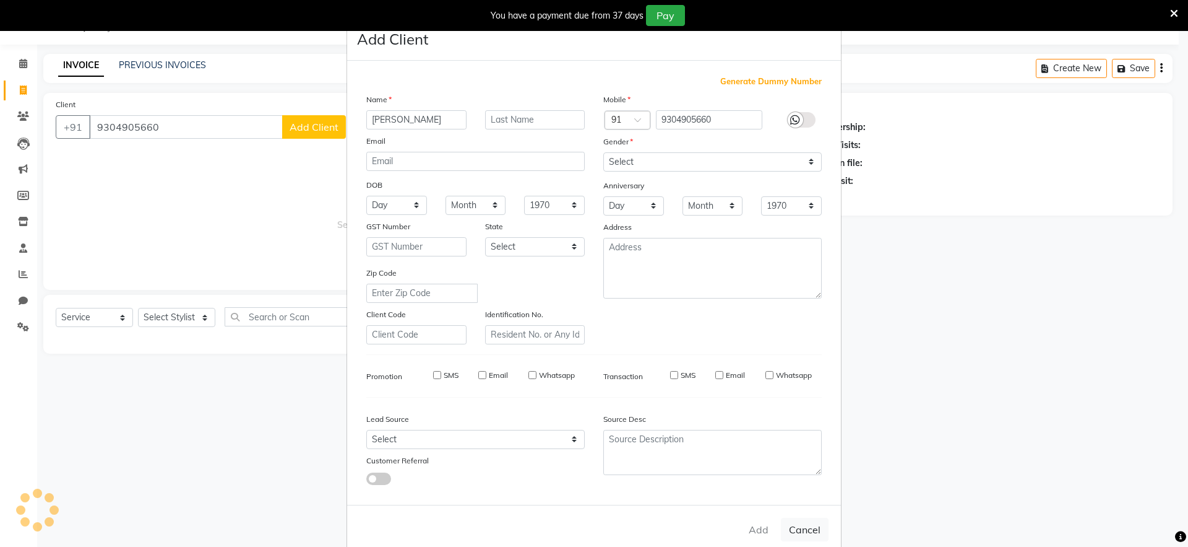
select select
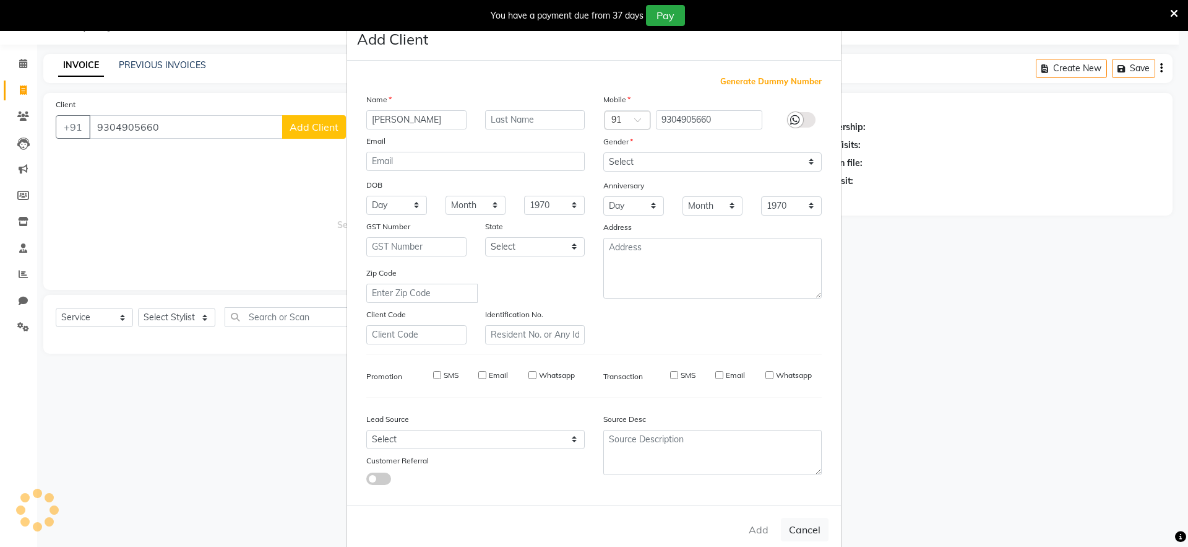
checkbox input "false"
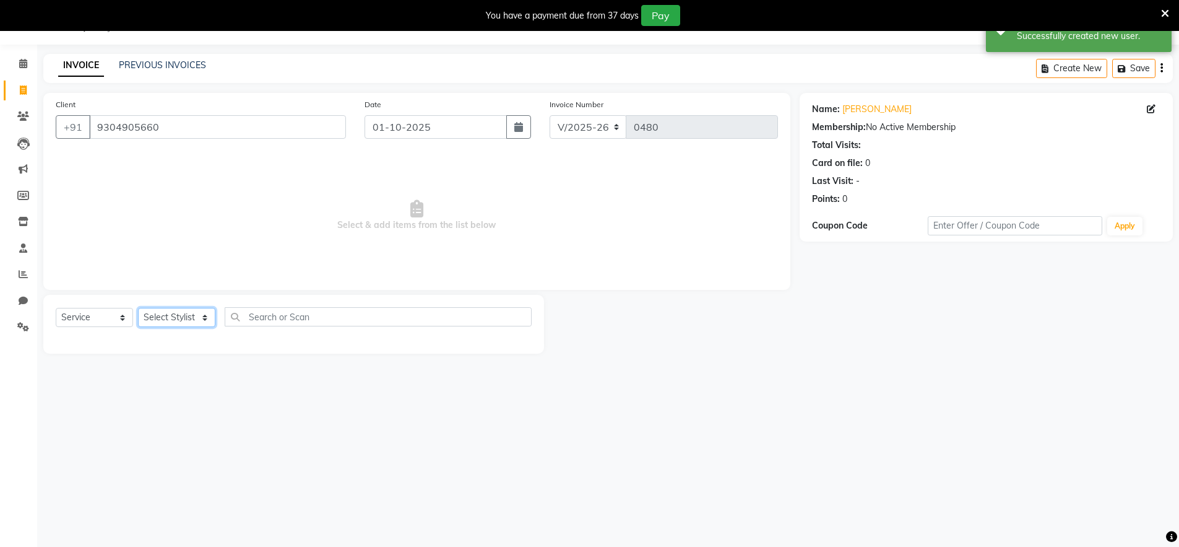
click at [207, 319] on select "Select Stylist [PERSON_NAME] Admin Ningma [PERSON_NAME] [PERSON_NAME][DATE]" at bounding box center [176, 317] width 77 height 19
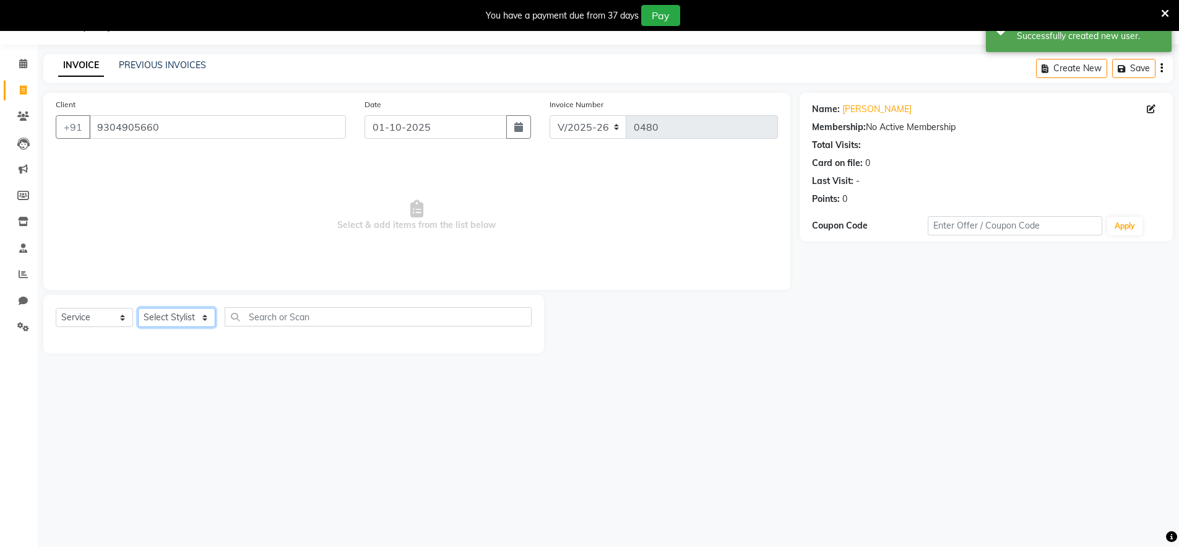
select select "91731"
click at [138, 308] on select "Select Stylist [PERSON_NAME] Admin Ningma [PERSON_NAME] [PERSON_NAME][DATE]" at bounding box center [176, 317] width 77 height 19
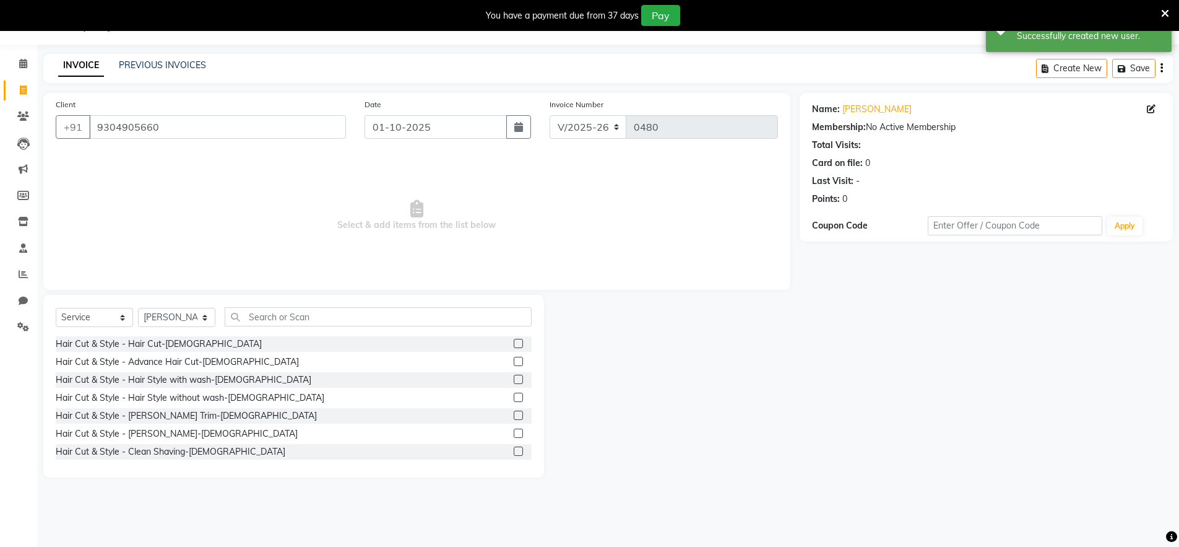
click at [514, 451] on label at bounding box center [518, 450] width 9 height 9
click at [514, 451] on input "checkbox" at bounding box center [518, 452] width 8 height 8
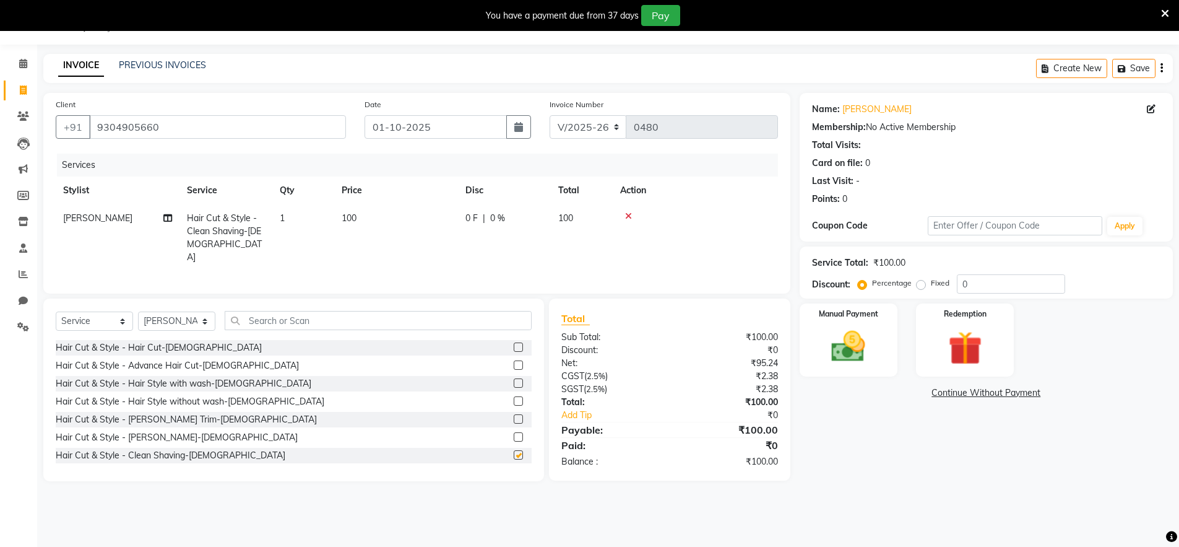
click at [514, 451] on label at bounding box center [518, 454] width 9 height 9
click at [514, 451] on input "checkbox" at bounding box center [518, 455] width 8 height 8
checkbox input "false"
click at [957, 280] on div "0" at bounding box center [1011, 283] width 108 height 19
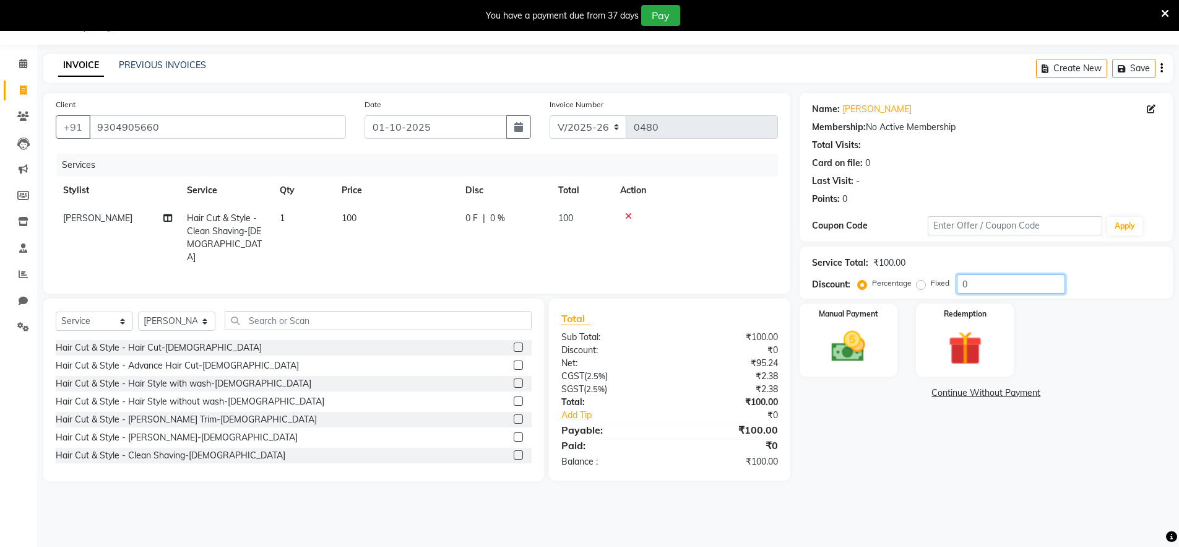
click at [959, 280] on input "0" at bounding box center [1011, 283] width 108 height 19
type input "30"
click at [849, 343] on img at bounding box center [848, 346] width 57 height 40
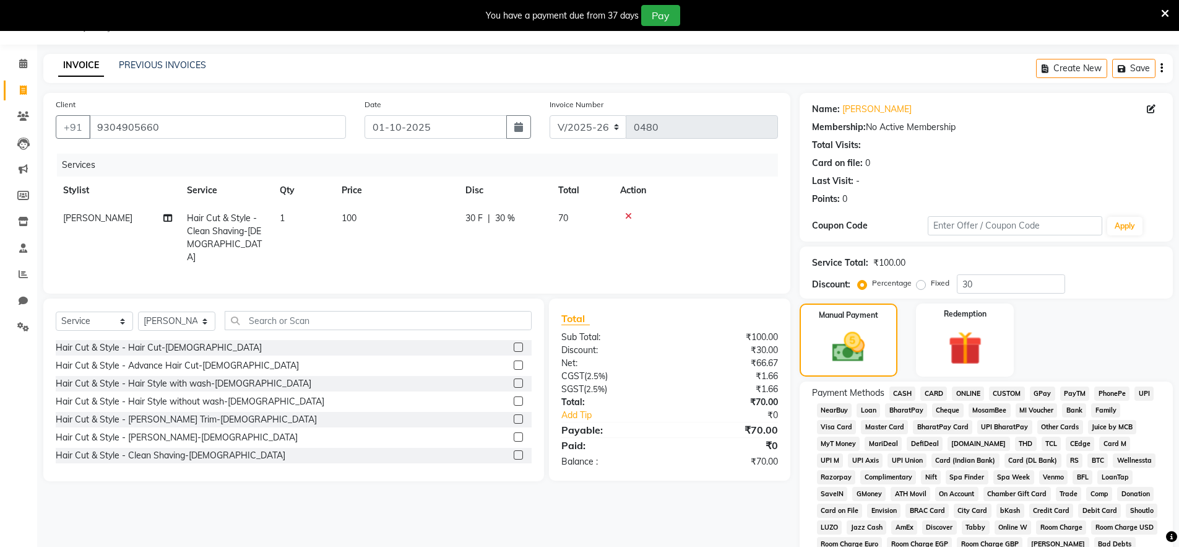
click at [902, 394] on span "CASH" at bounding box center [902, 393] width 27 height 14
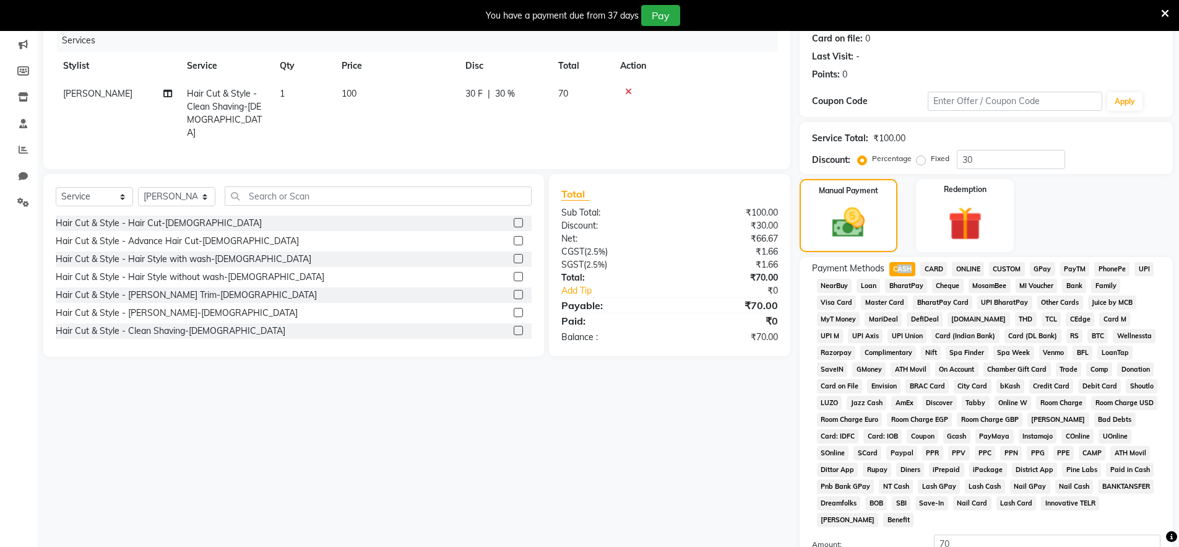
scroll to position [223, 0]
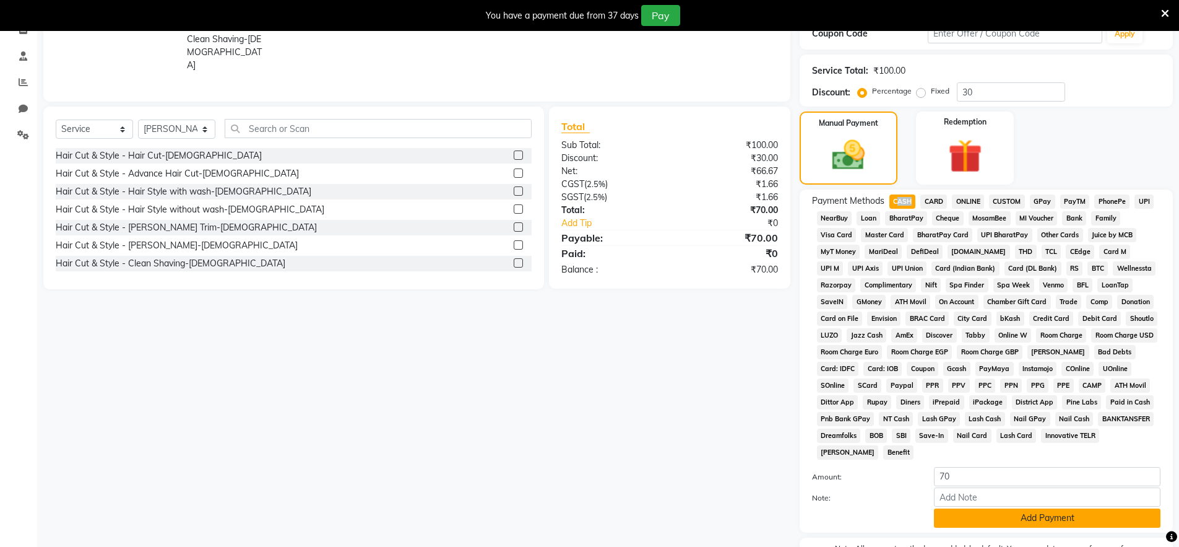
click at [1013, 518] on button "Add Payment" at bounding box center [1047, 517] width 227 height 19
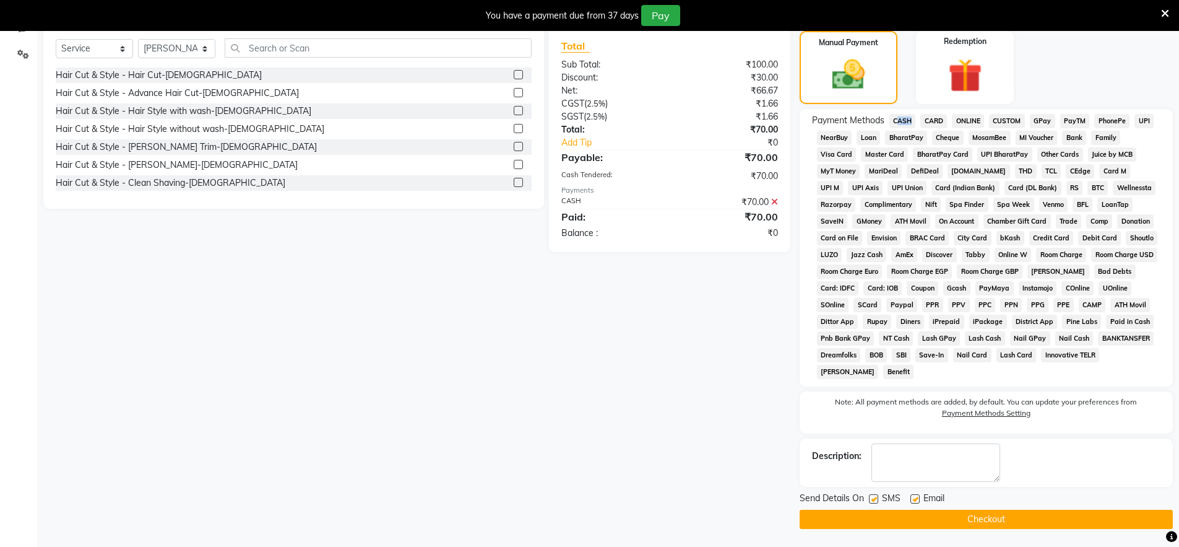
scroll to position [304, 0]
click at [1001, 516] on button "Checkout" at bounding box center [986, 518] width 373 height 19
click at [1001, 516] on div "Checkout" at bounding box center [986, 518] width 373 height 19
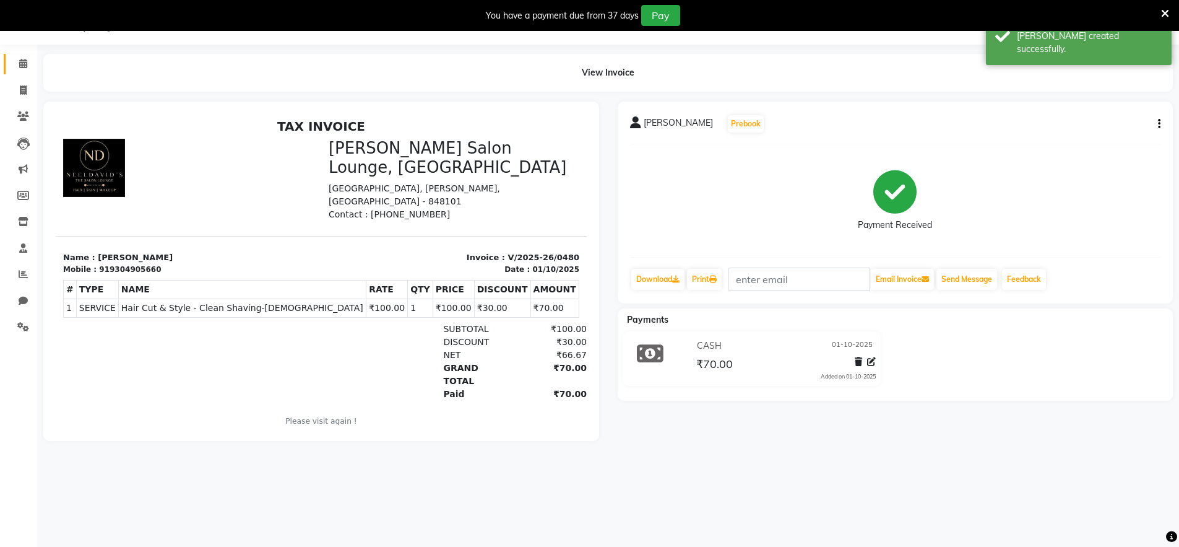
click at [27, 66] on icon at bounding box center [23, 63] width 8 height 9
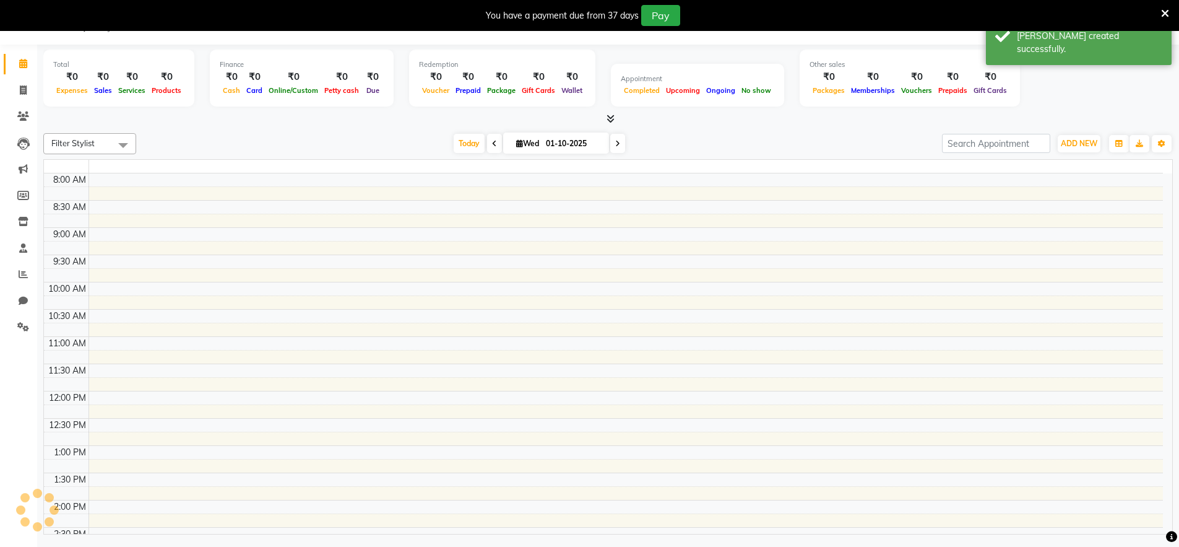
click at [27, 66] on icon at bounding box center [23, 63] width 8 height 9
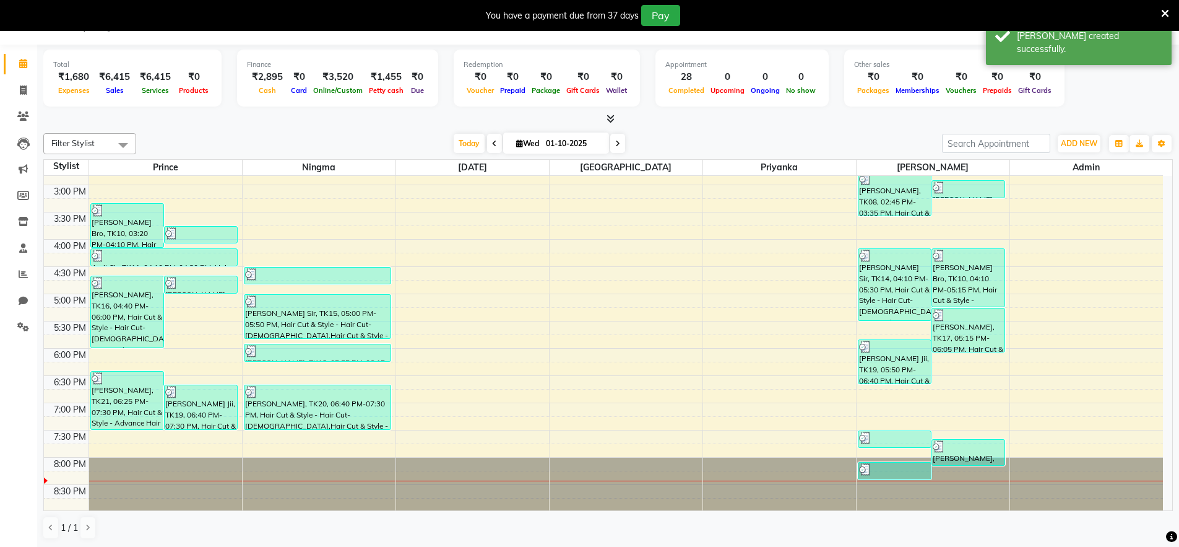
scroll to position [373, 0]
click at [17, 274] on span at bounding box center [23, 274] width 22 height 14
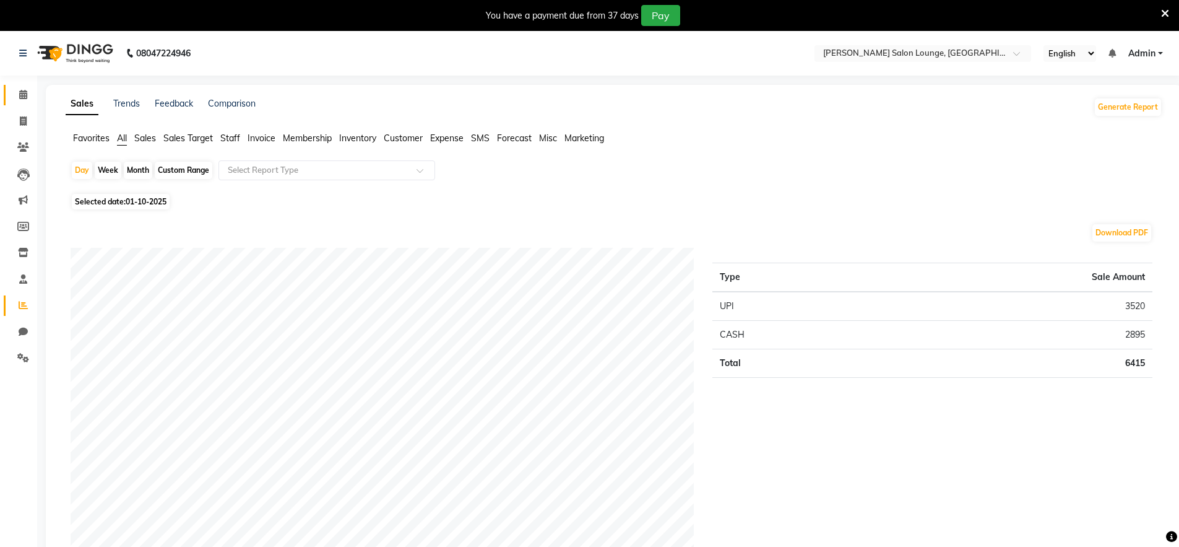
click at [23, 99] on span at bounding box center [23, 95] width 22 height 14
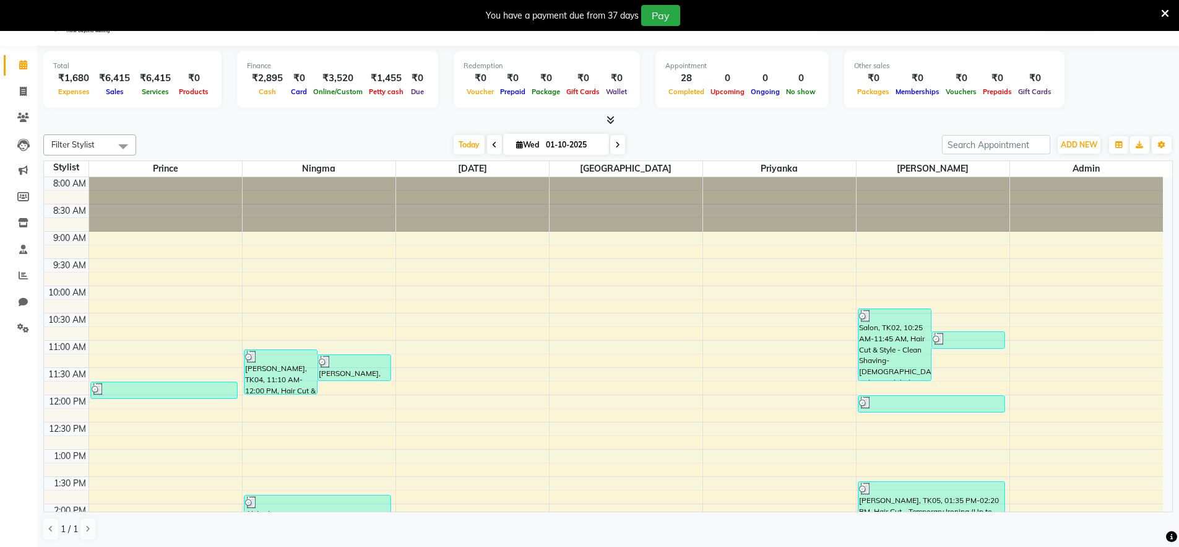
scroll to position [32, 0]
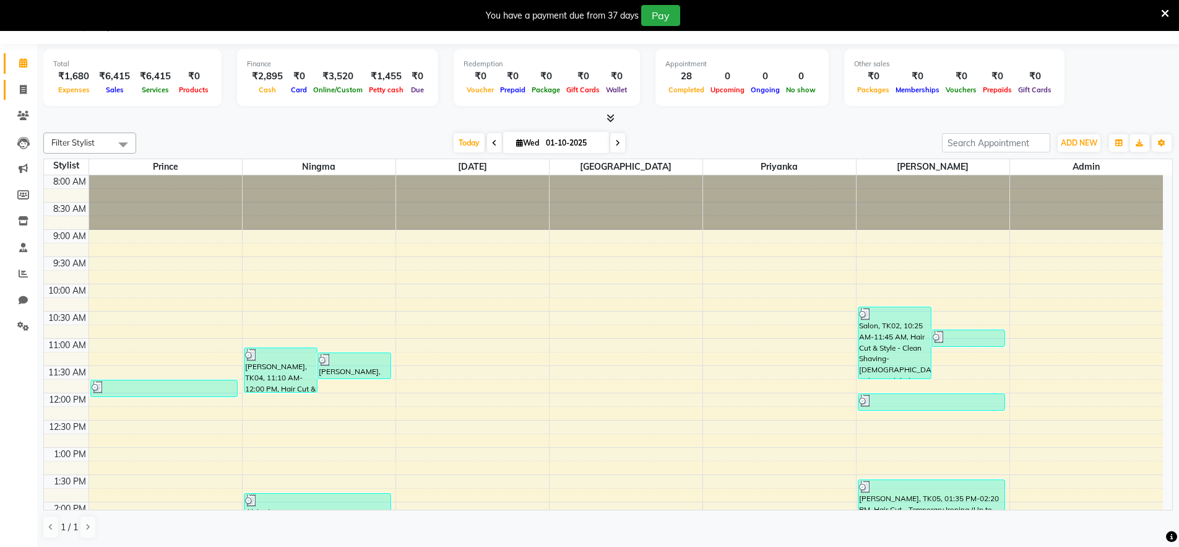
click at [25, 89] on icon at bounding box center [23, 89] width 7 height 9
select select "service"
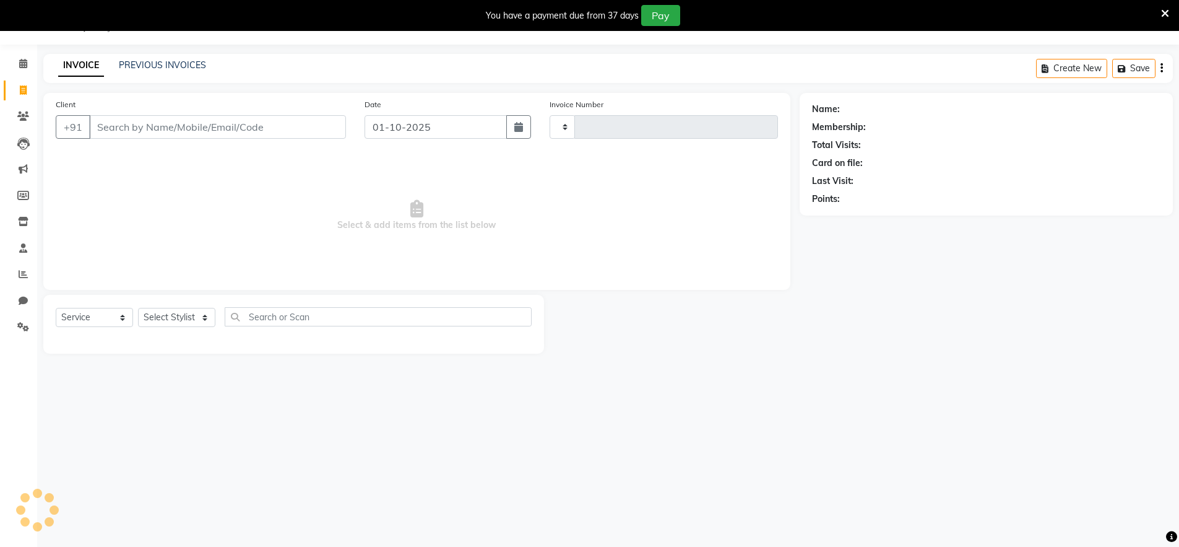
type input "0481"
select select "8909"
